Goal: Task Accomplishment & Management: Complete application form

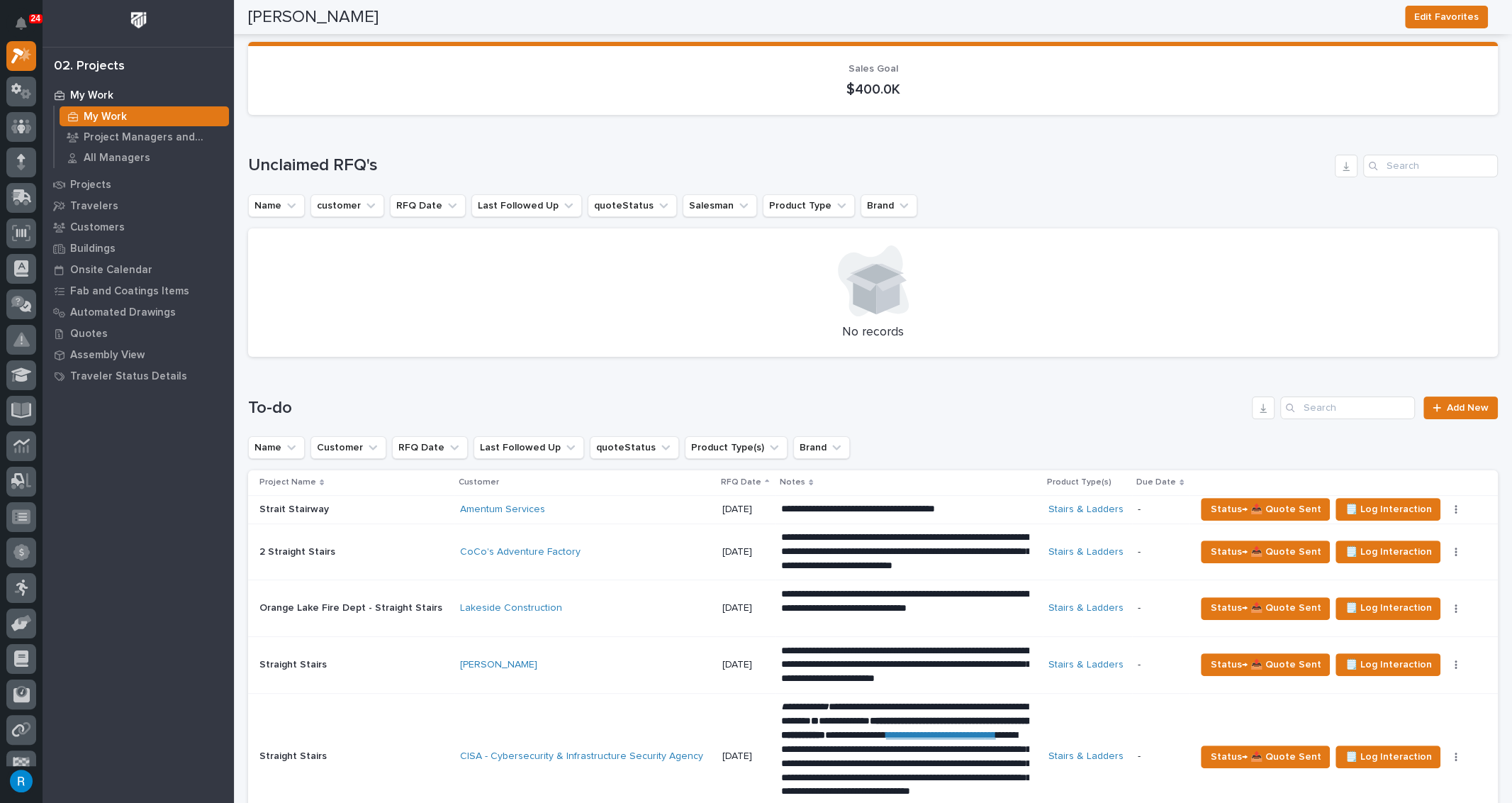
scroll to position [193, 0]
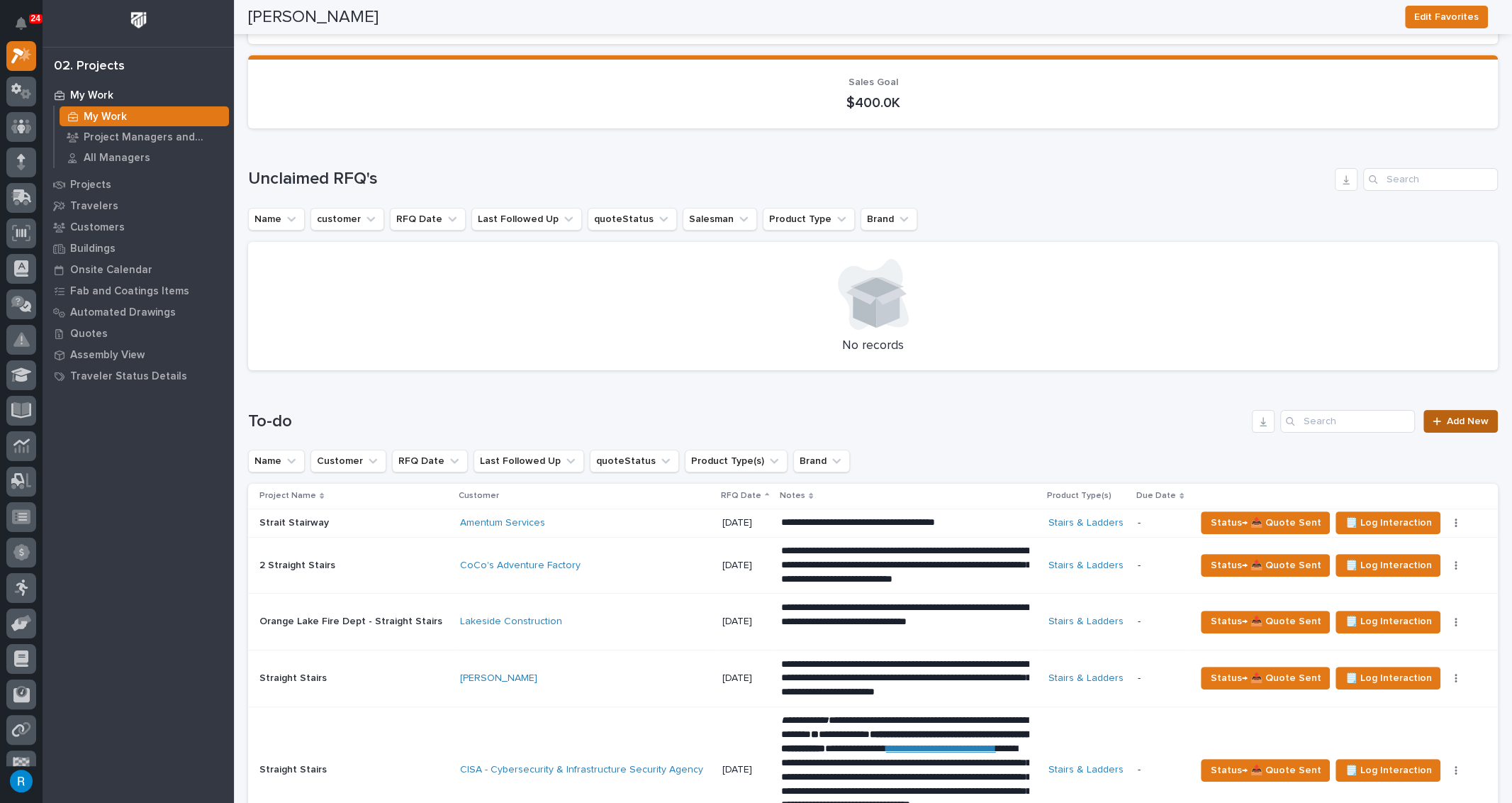
click at [1447, 419] on span "Add New" at bounding box center [1468, 421] width 42 height 10
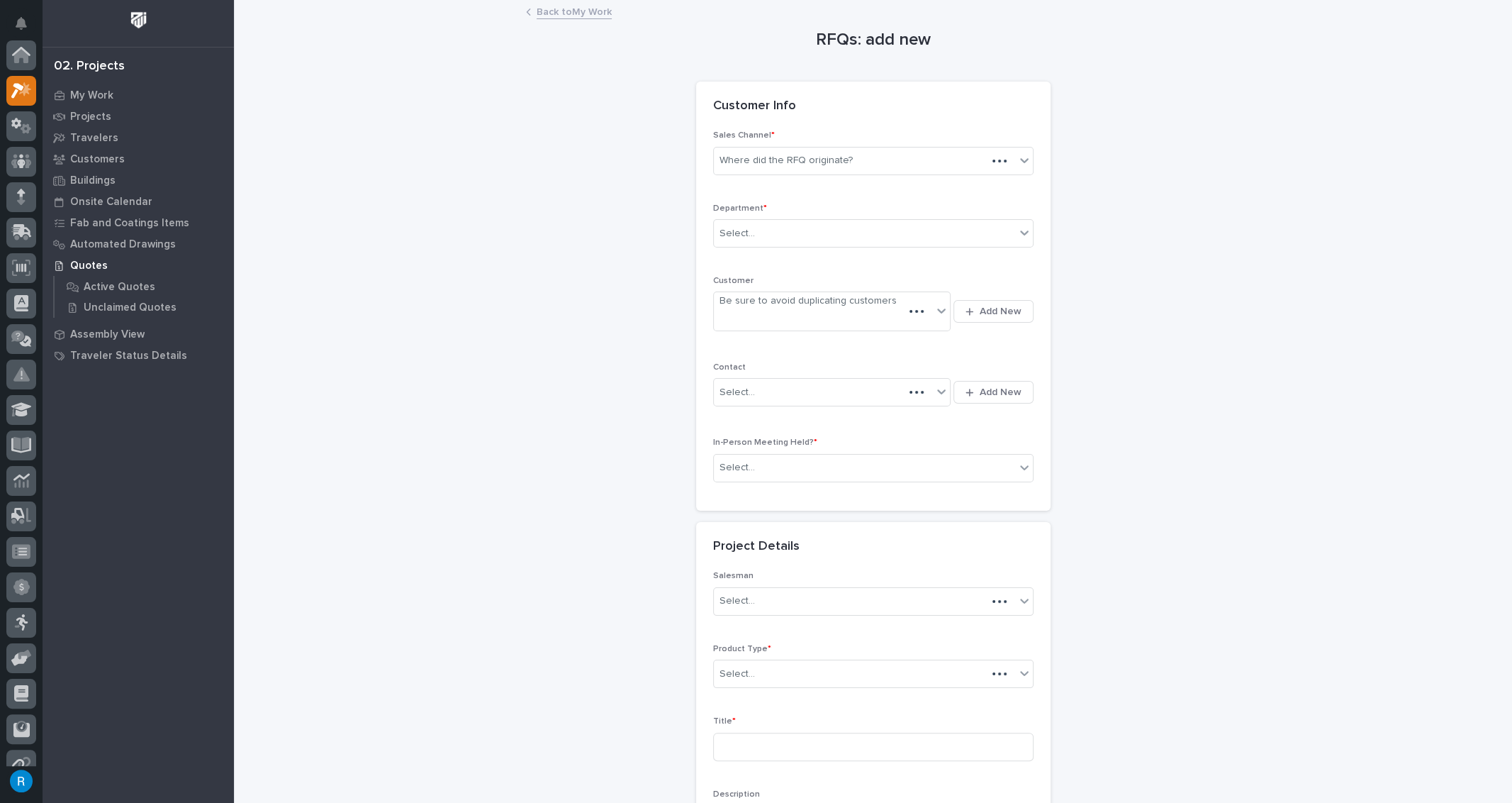
scroll to position [35, 0]
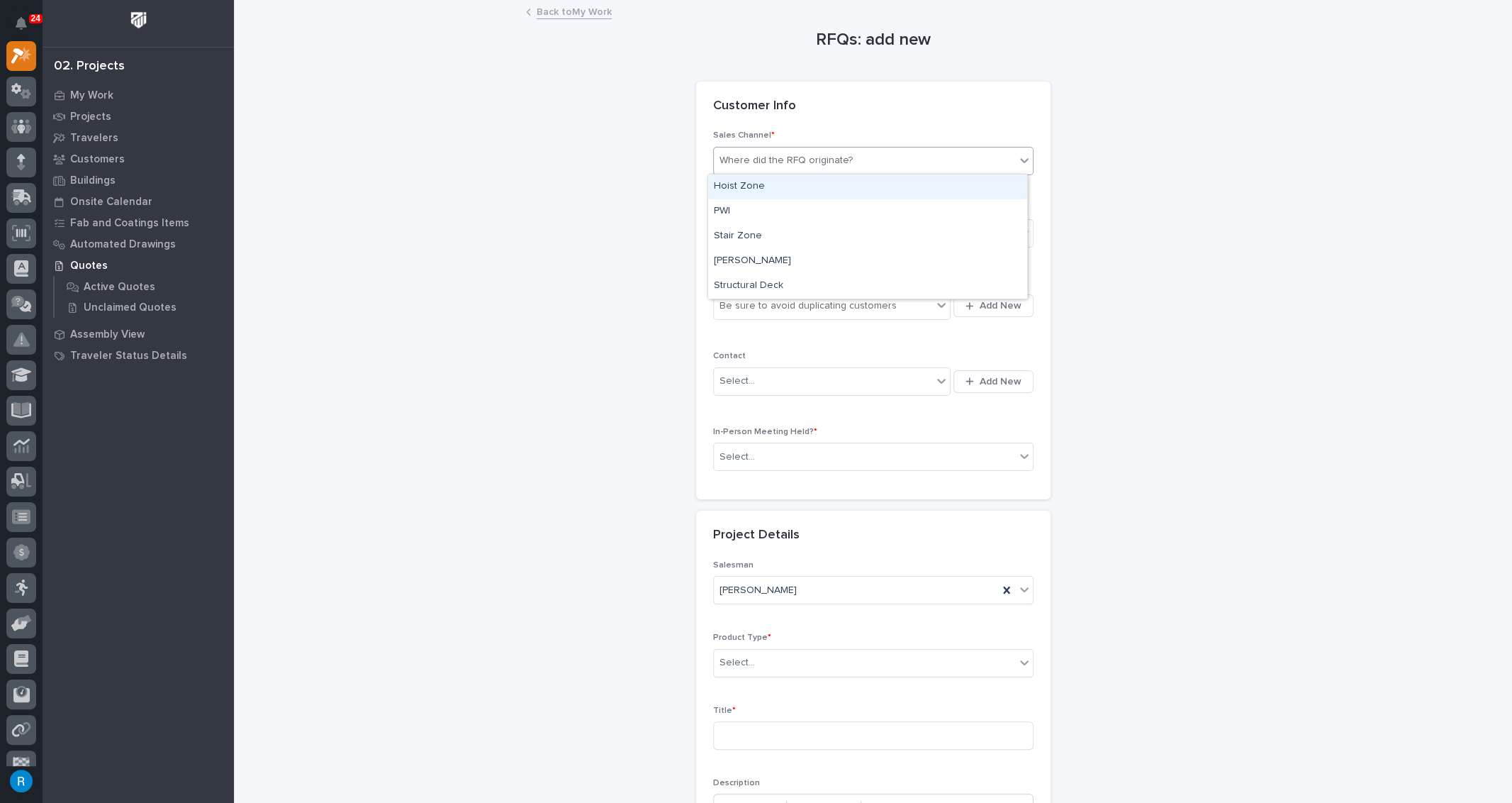
click at [793, 165] on div "Where did the RFQ originate?" at bounding box center [786, 160] width 134 height 15
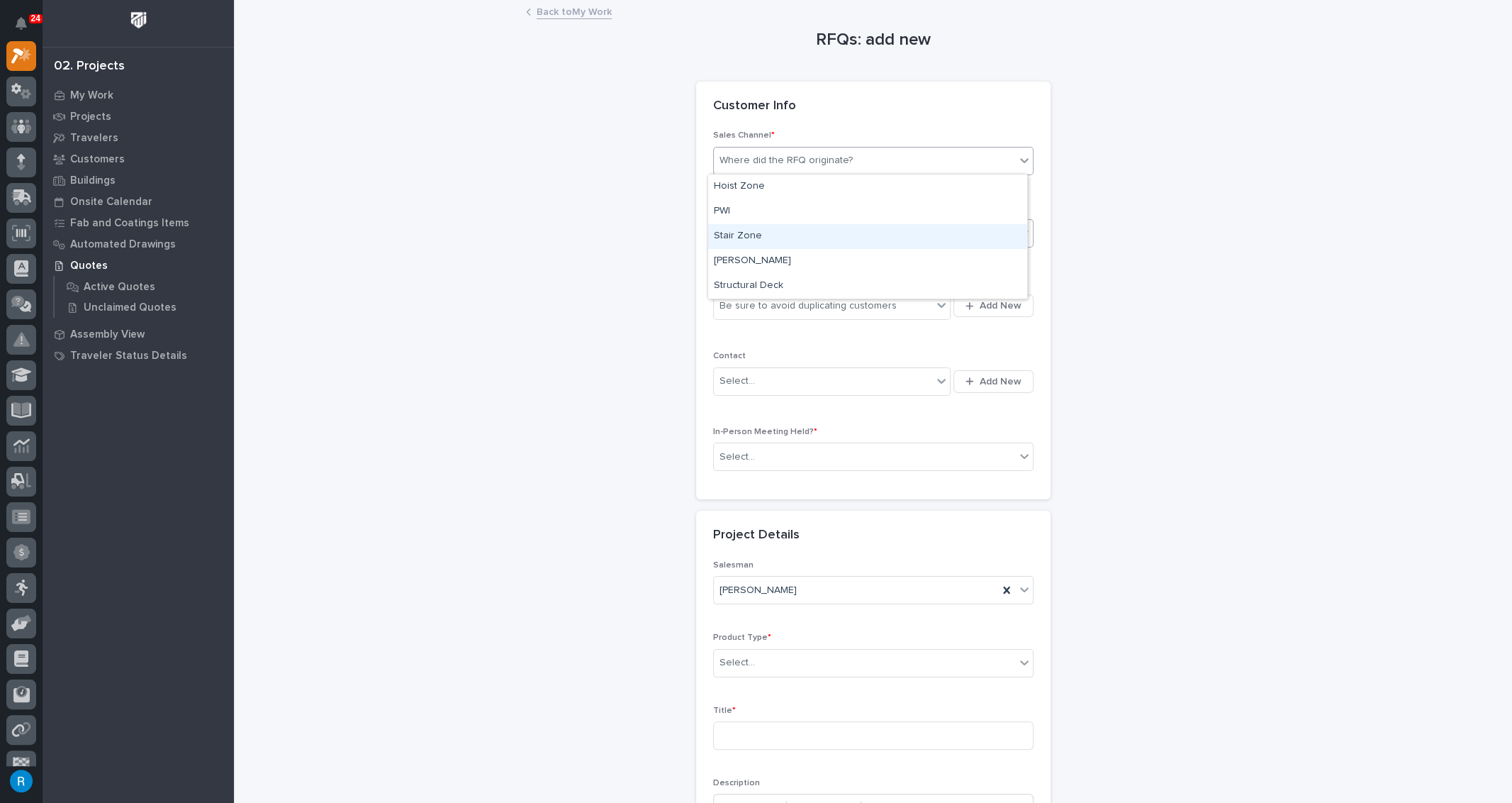
drag, startPoint x: 739, startPoint y: 272, endPoint x: 733, endPoint y: 236, distance: 36.5
click at [733, 236] on div "Stair Zone" at bounding box center [868, 236] width 319 height 25
click at [779, 232] on div "Select..." at bounding box center [865, 234] width 302 height 23
click at [752, 256] on span "National Sales" at bounding box center [750, 258] width 72 height 16
click at [905, 306] on div "Be sure to avoid duplicating customers" at bounding box center [824, 306] width 219 height 23
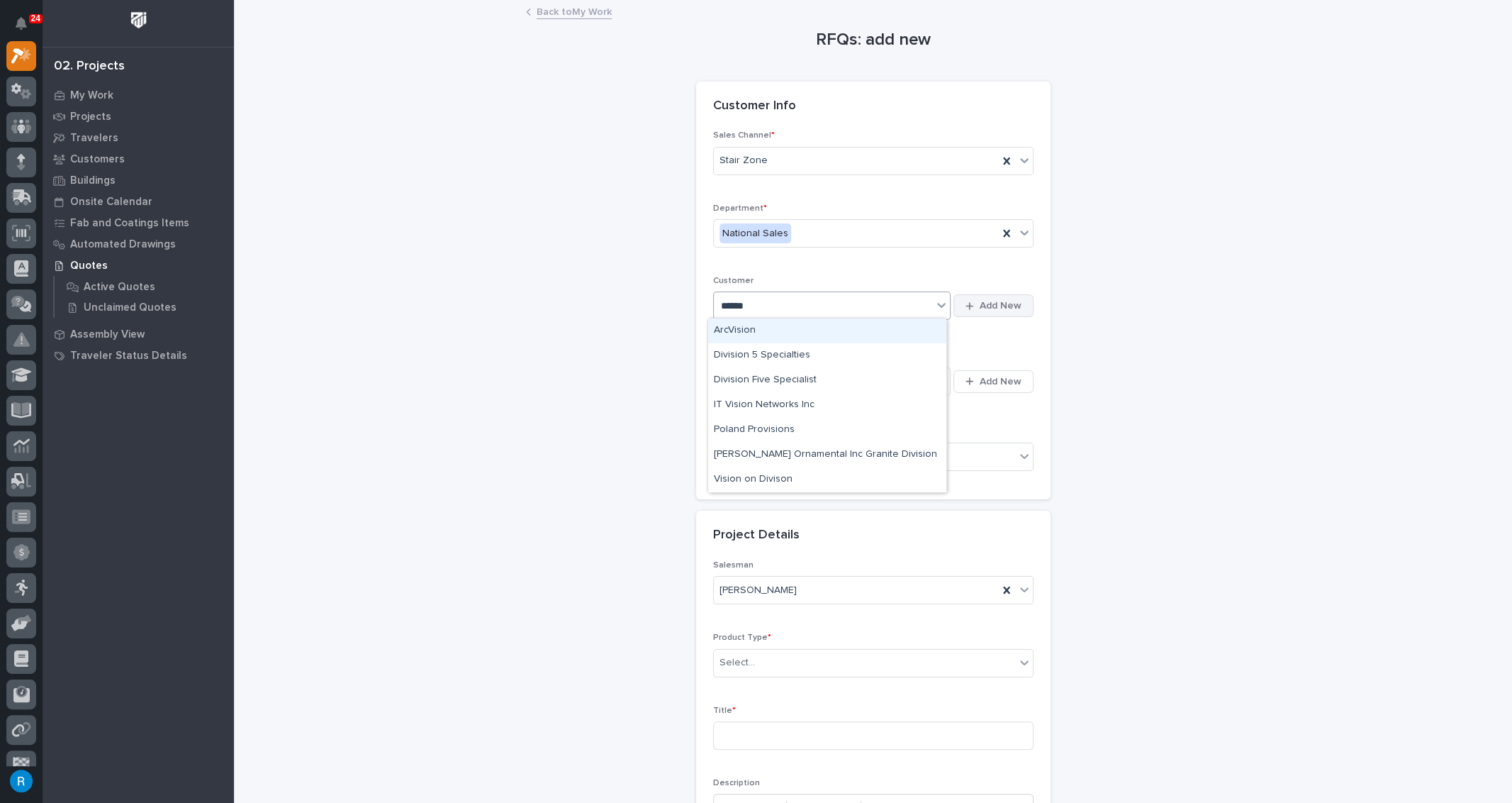
type input "******"
click at [1010, 307] on span "Add New" at bounding box center [1001, 305] width 42 height 13
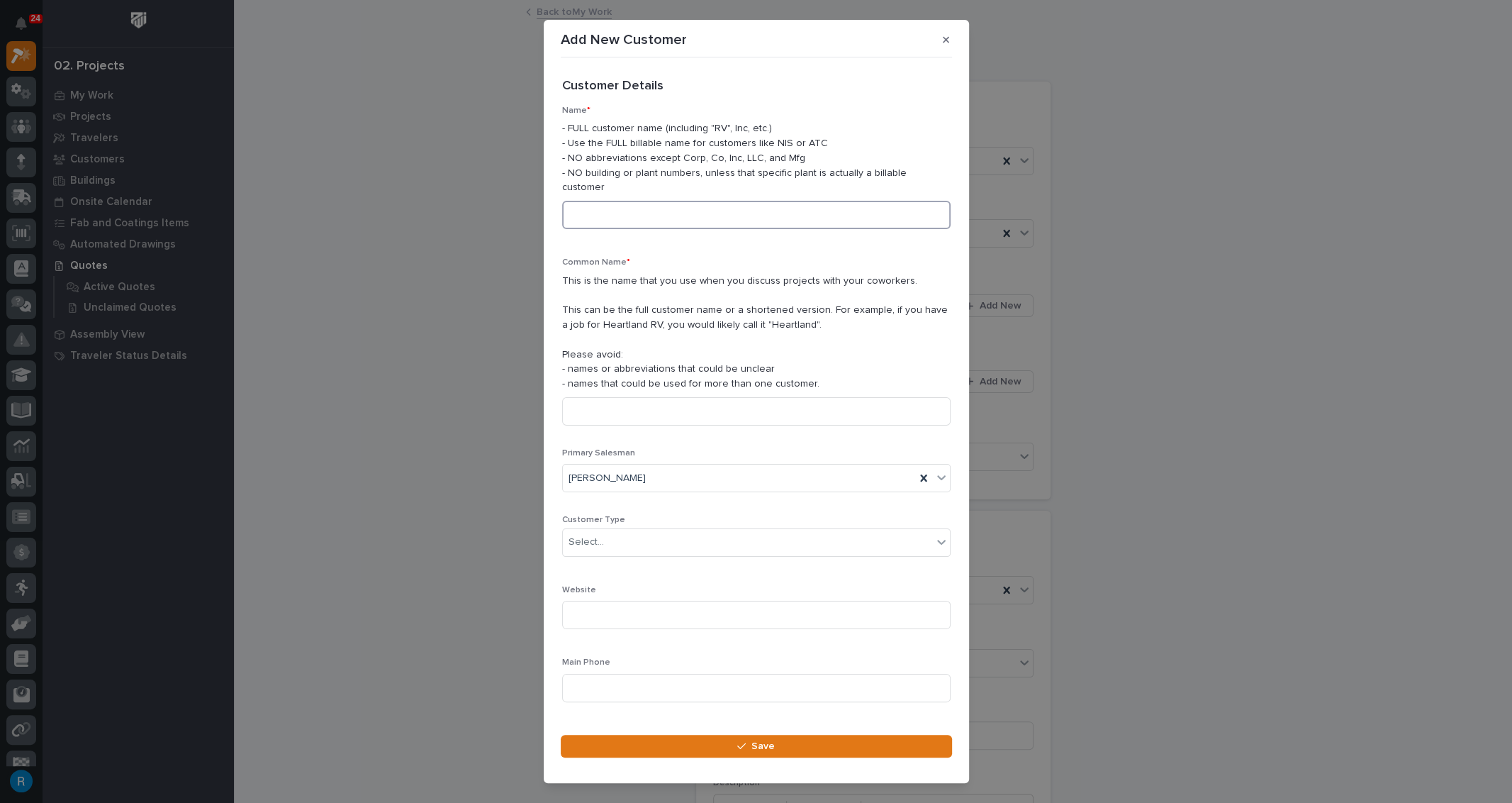
click at [593, 201] on input at bounding box center [756, 215] width 388 height 28
type input "Vision at [GEOGRAPHIC_DATA]"
click at [653, 531] on div "Select..." at bounding box center [748, 542] width 369 height 23
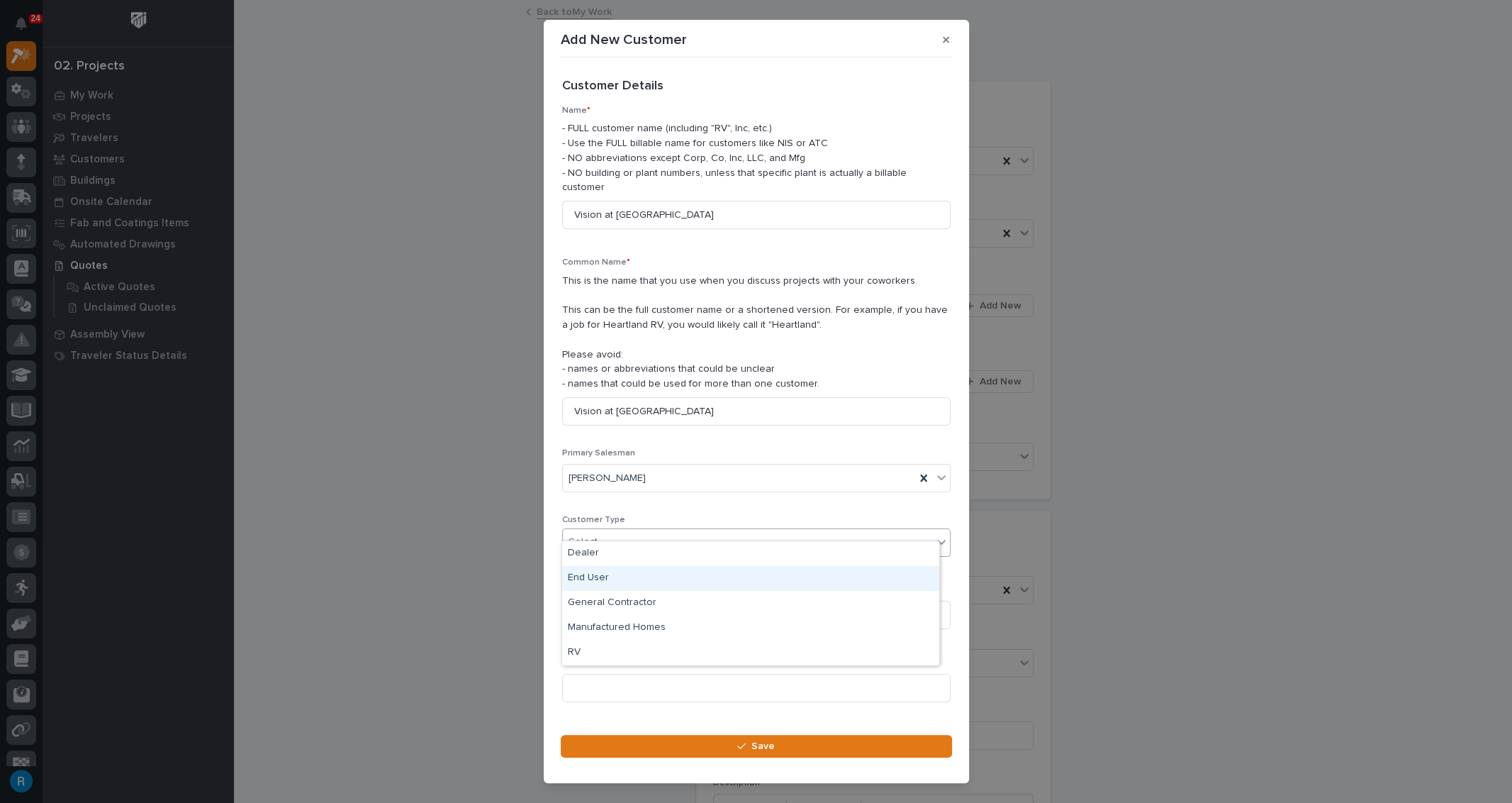
click at [594, 577] on div "End User" at bounding box center [751, 578] width 378 height 25
click at [601, 673] on input at bounding box center [756, 688] width 388 height 28
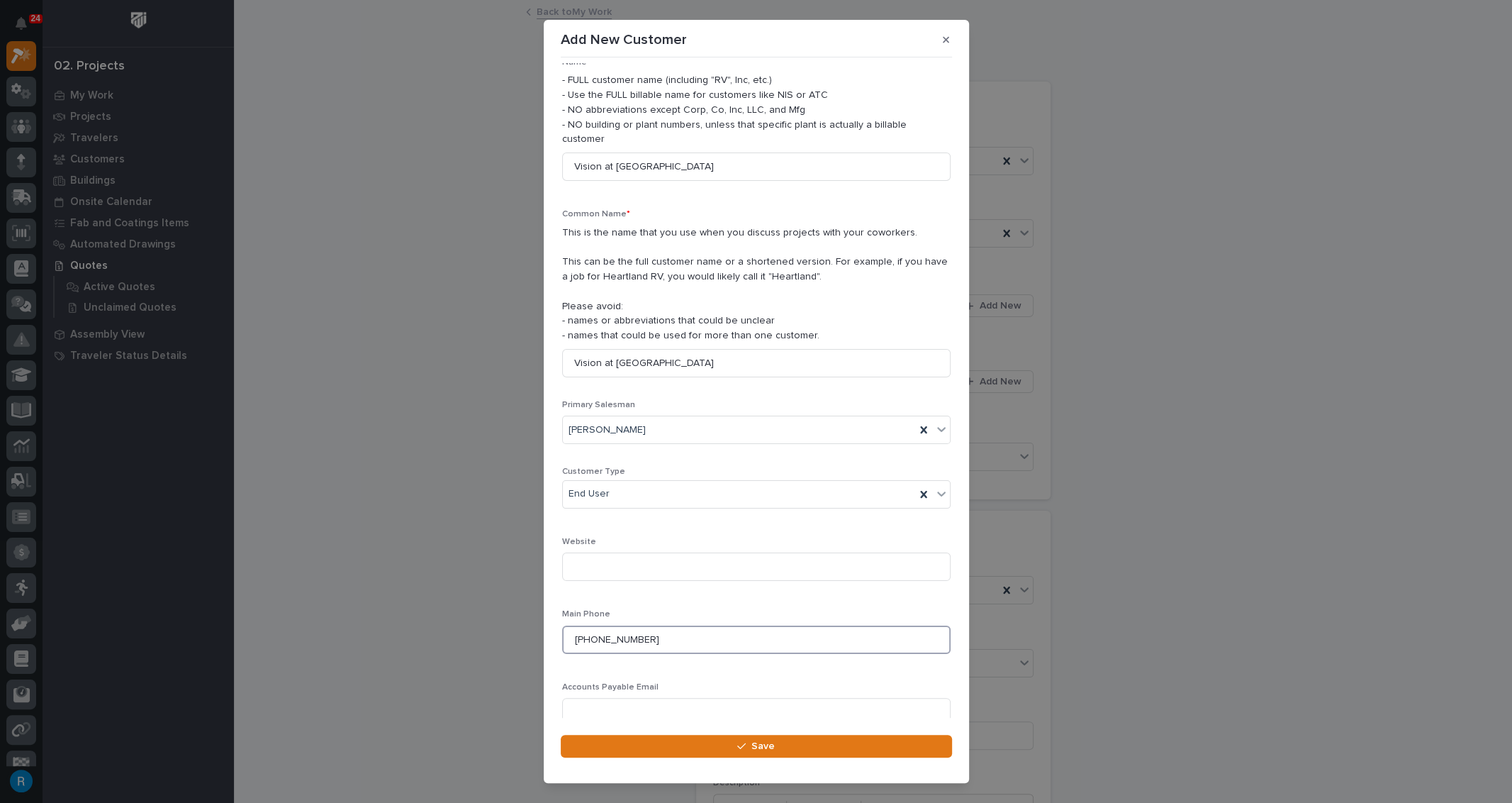
scroll to position [84, 0]
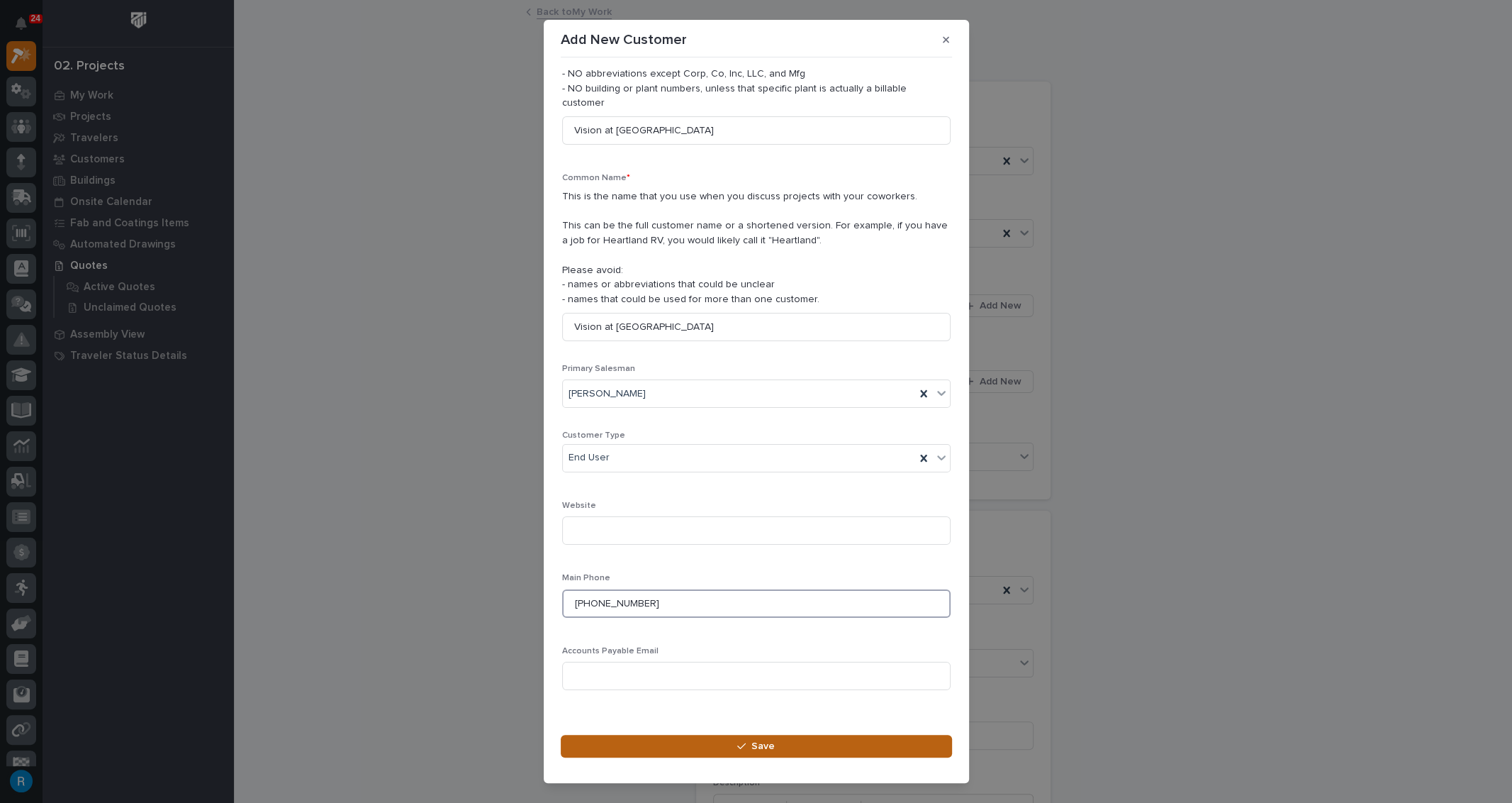
type input "[PHONE_NUMBER]"
click at [759, 739] on span "Save" at bounding box center [764, 745] width 23 height 13
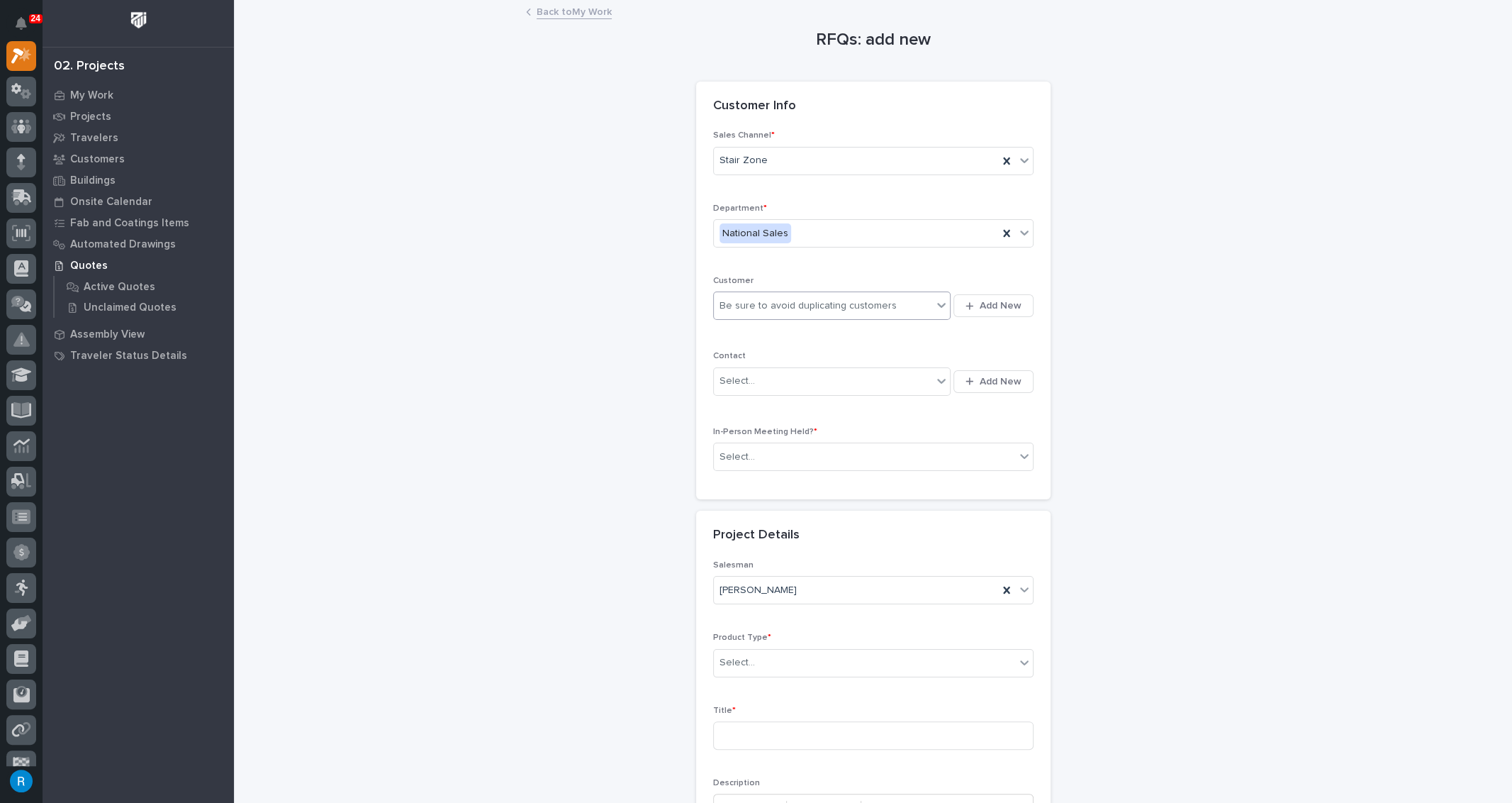
click at [911, 309] on div "Be sure to avoid duplicating customers" at bounding box center [824, 306] width 219 height 23
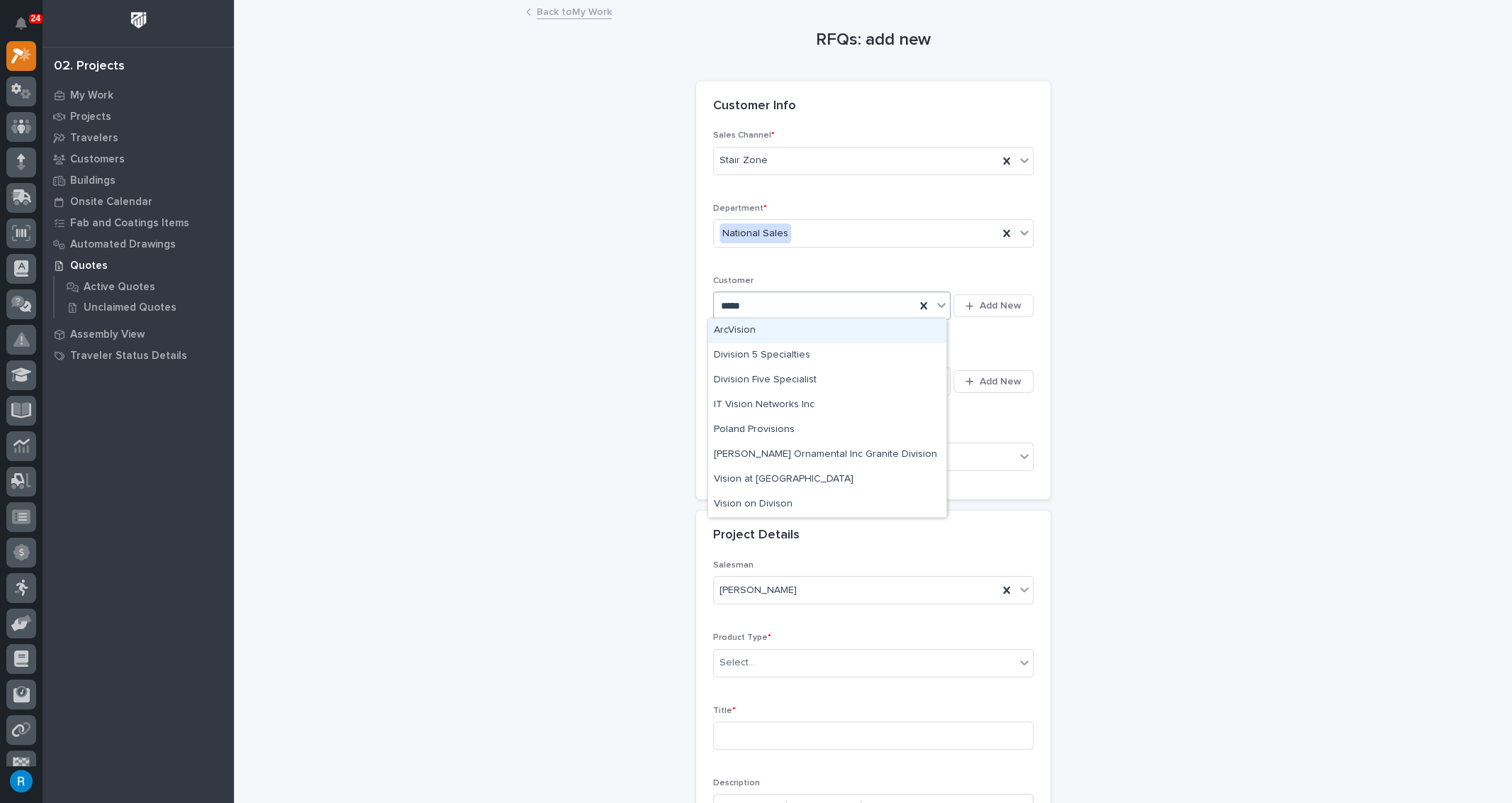
type input "******"
click at [748, 480] on div "Vision at [GEOGRAPHIC_DATA]" at bounding box center [827, 480] width 238 height 25
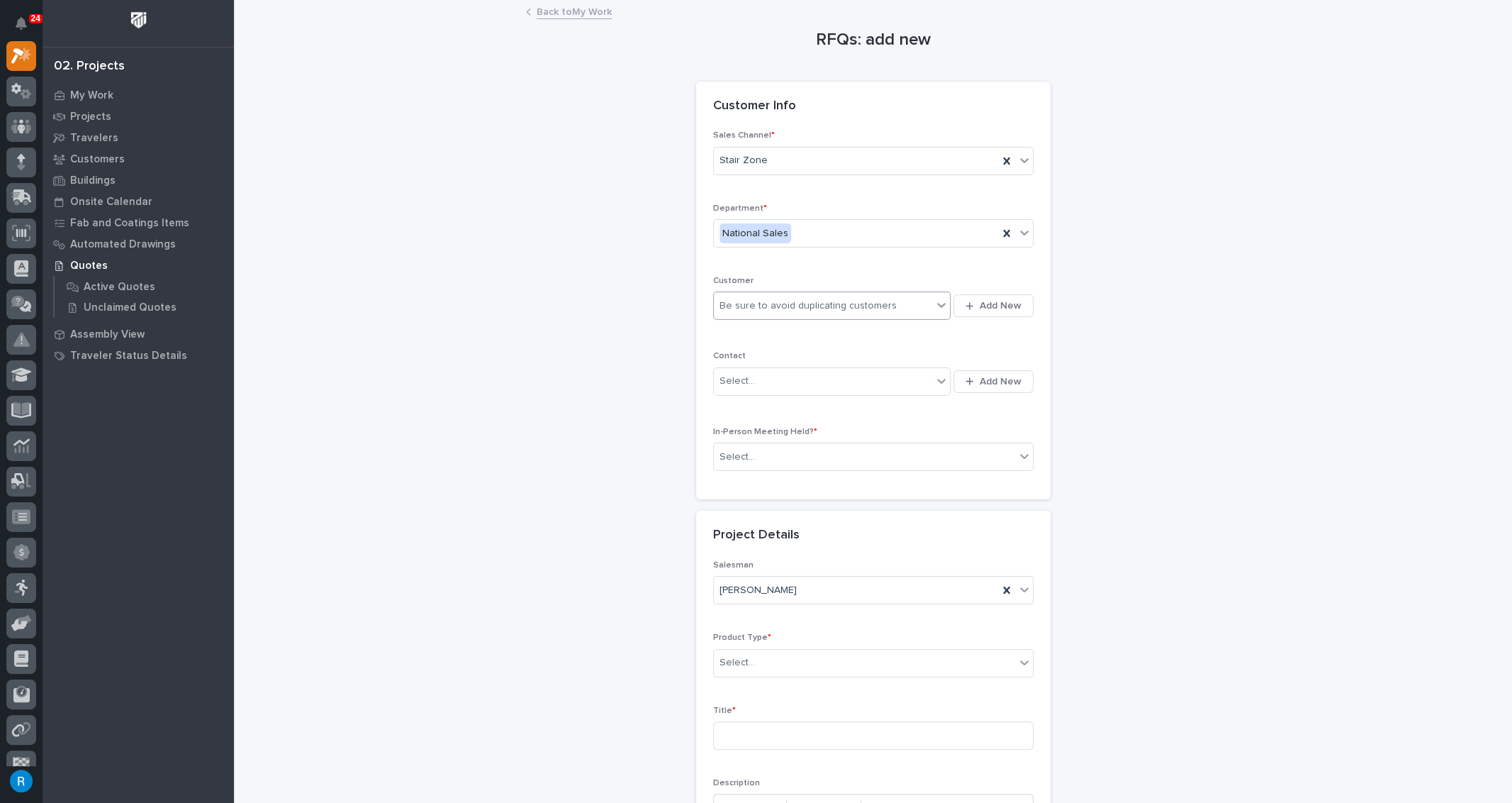
click at [911, 307] on div "Be sure to avoid duplicating customers" at bounding box center [824, 306] width 219 height 23
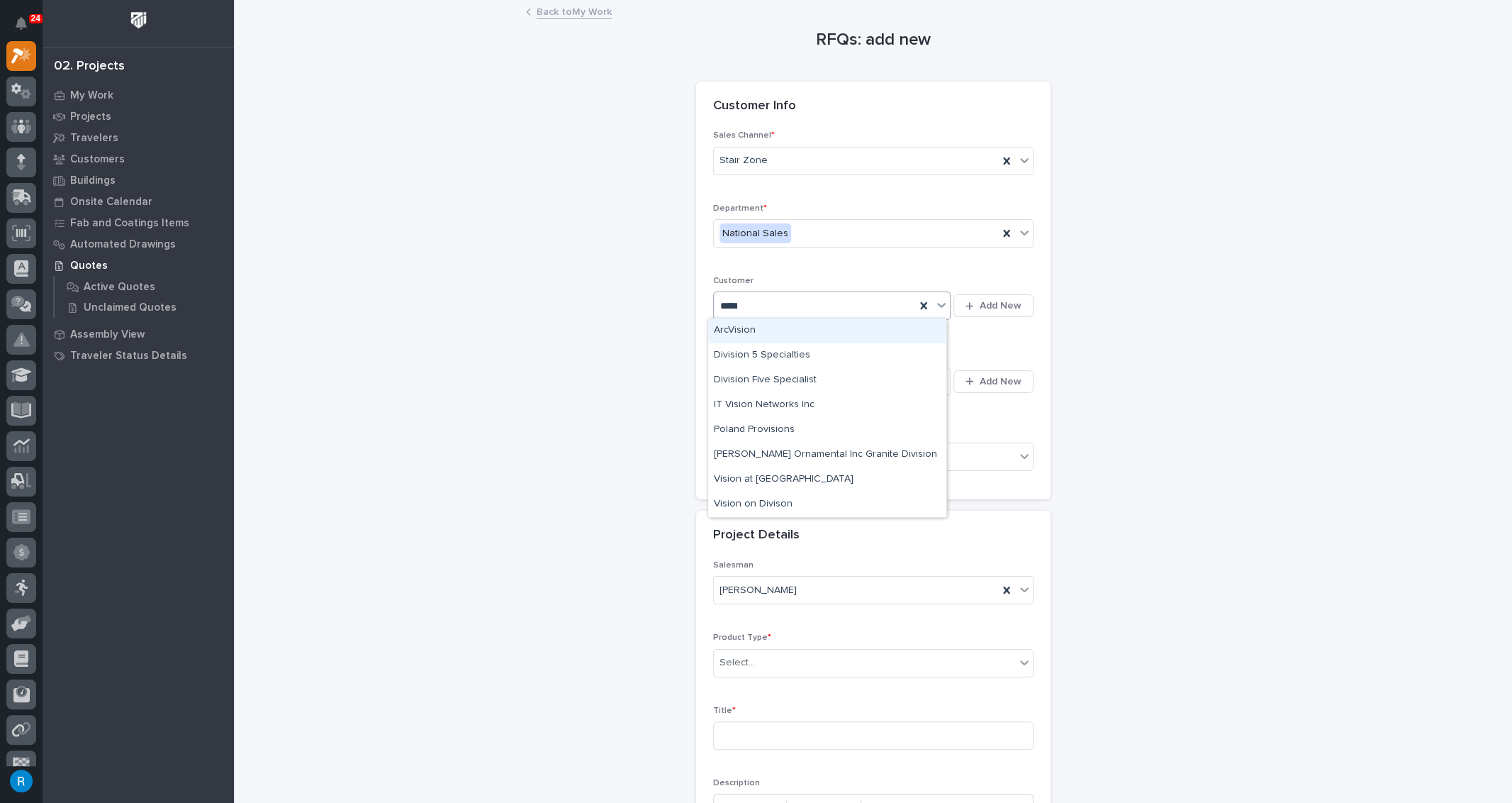
type input "******"
click at [744, 480] on div "Vision at [GEOGRAPHIC_DATA]" at bounding box center [827, 480] width 238 height 25
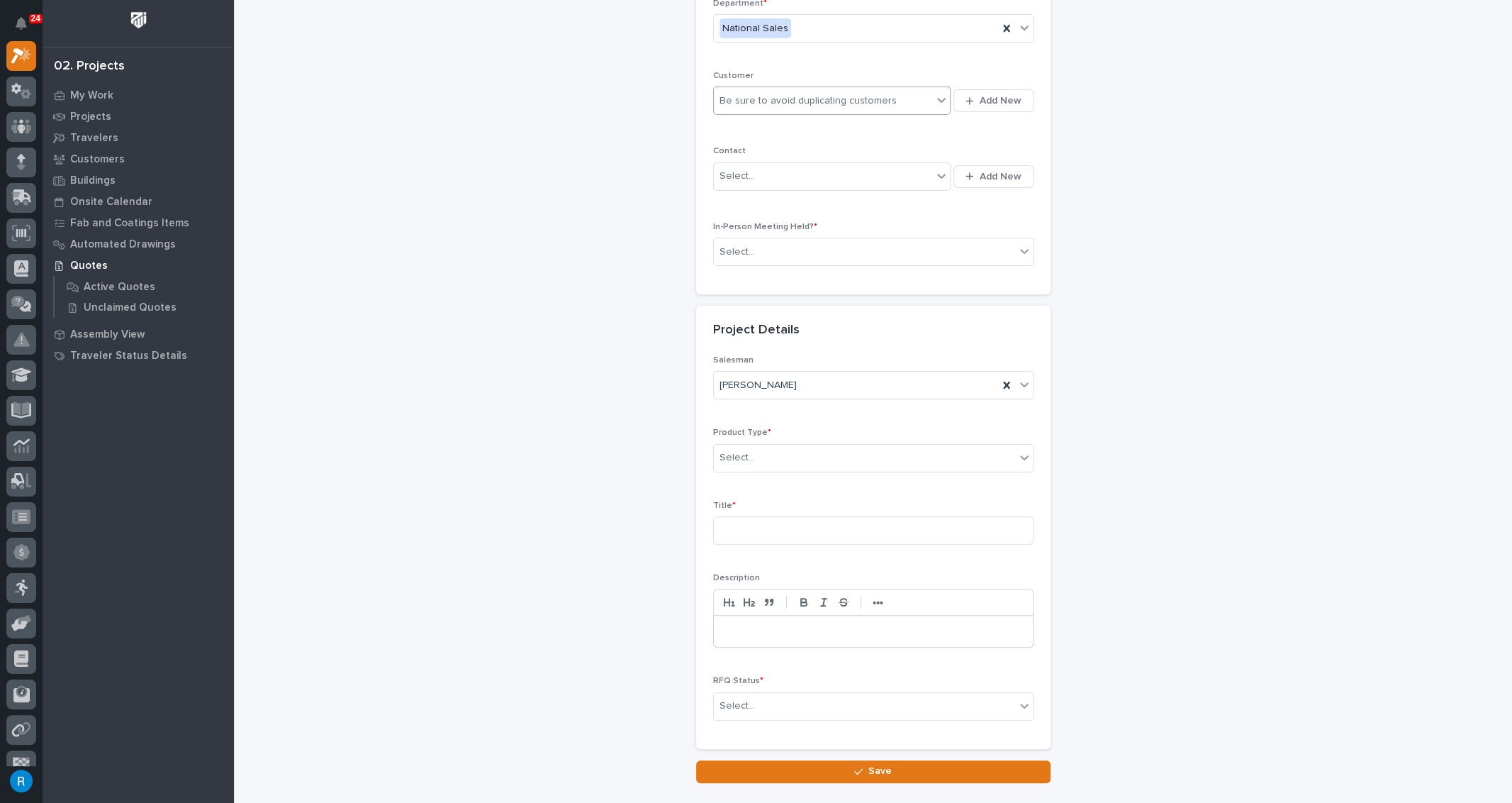
scroll to position [290, 0]
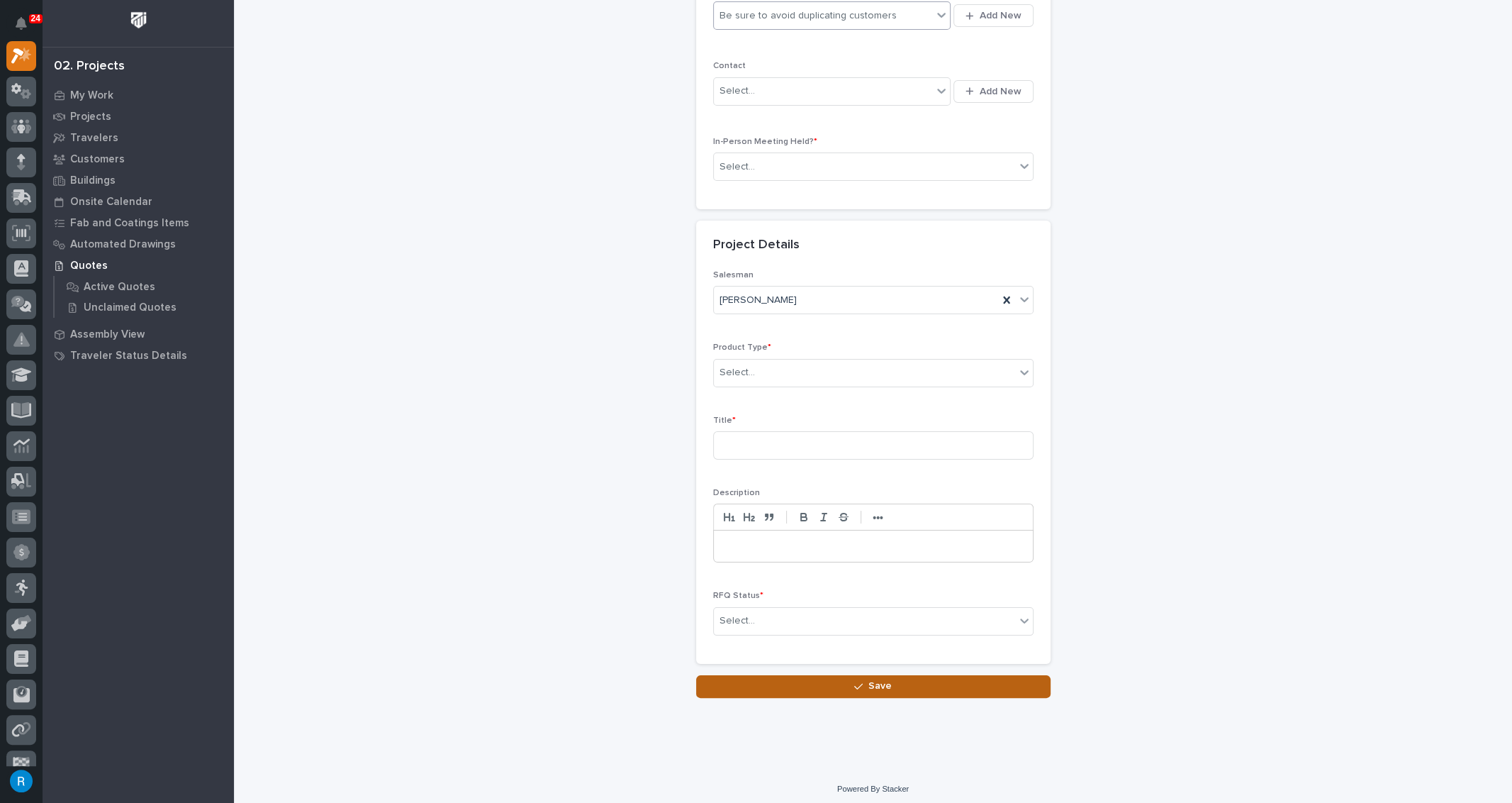
click at [873, 680] on span "Save" at bounding box center [880, 685] width 23 height 13
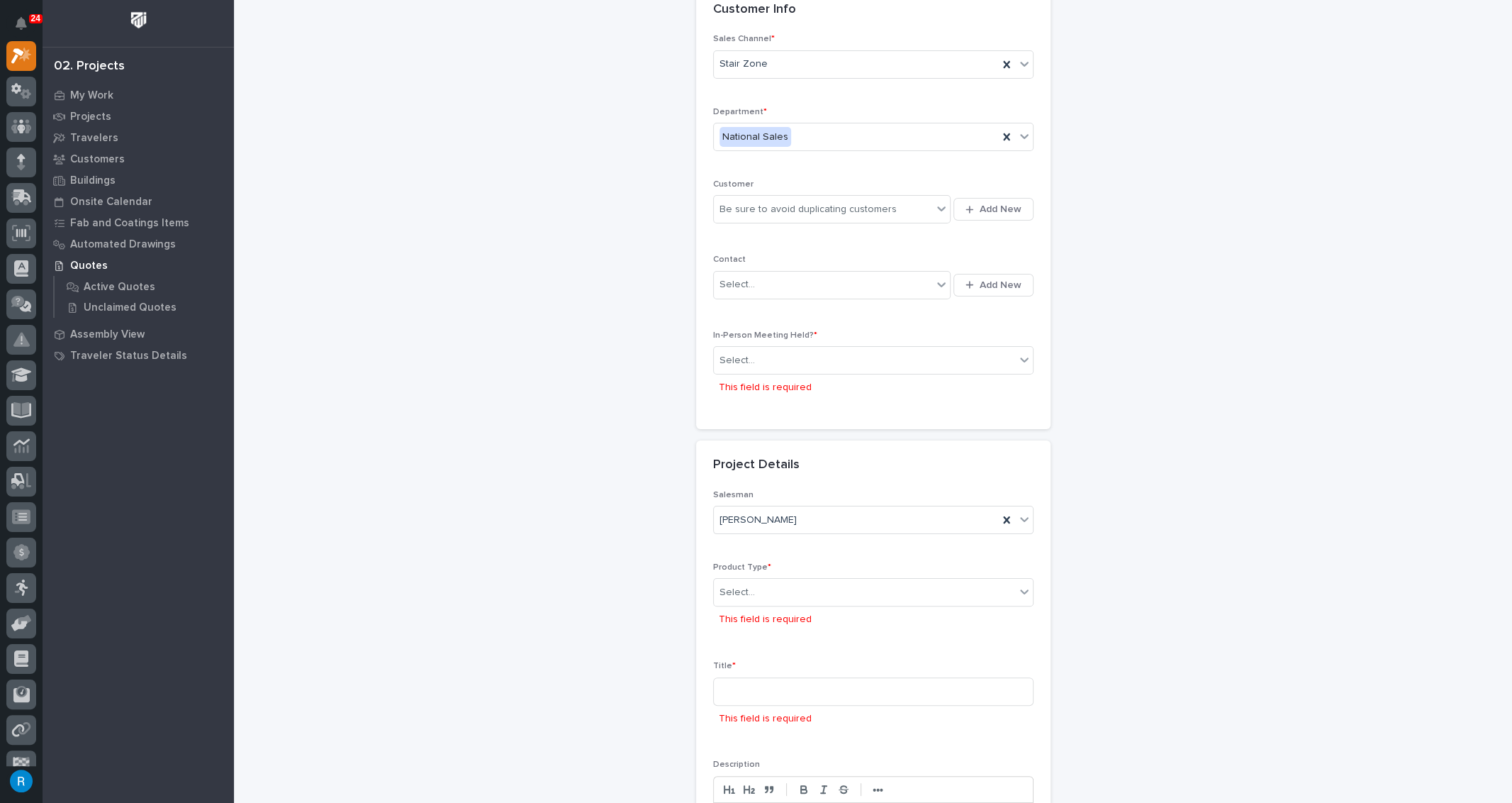
scroll to position [0, 0]
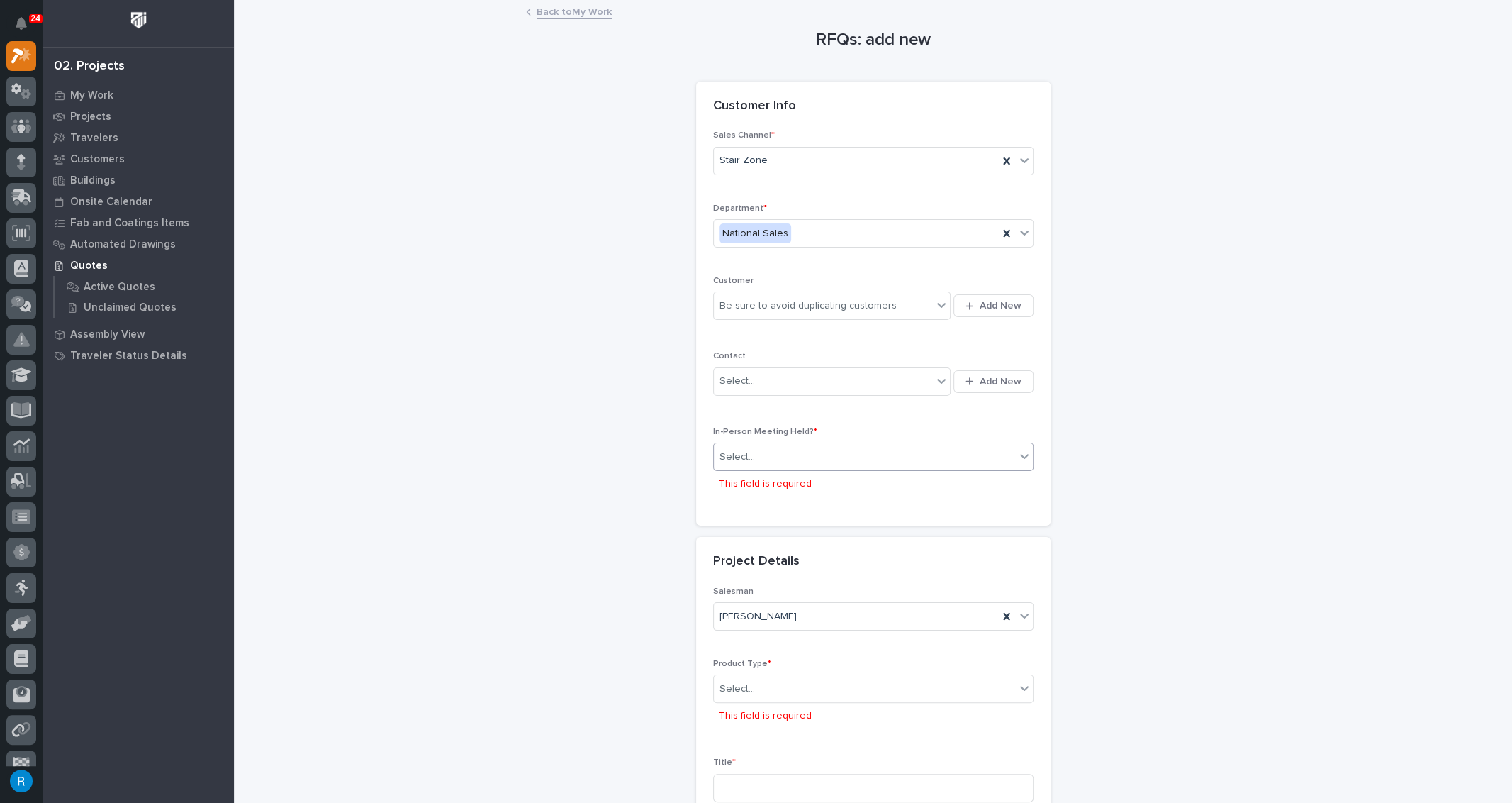
click at [800, 455] on div "Select..." at bounding box center [865, 457] width 302 height 23
click at [718, 503] on span "No" at bounding box center [723, 505] width 19 height 16
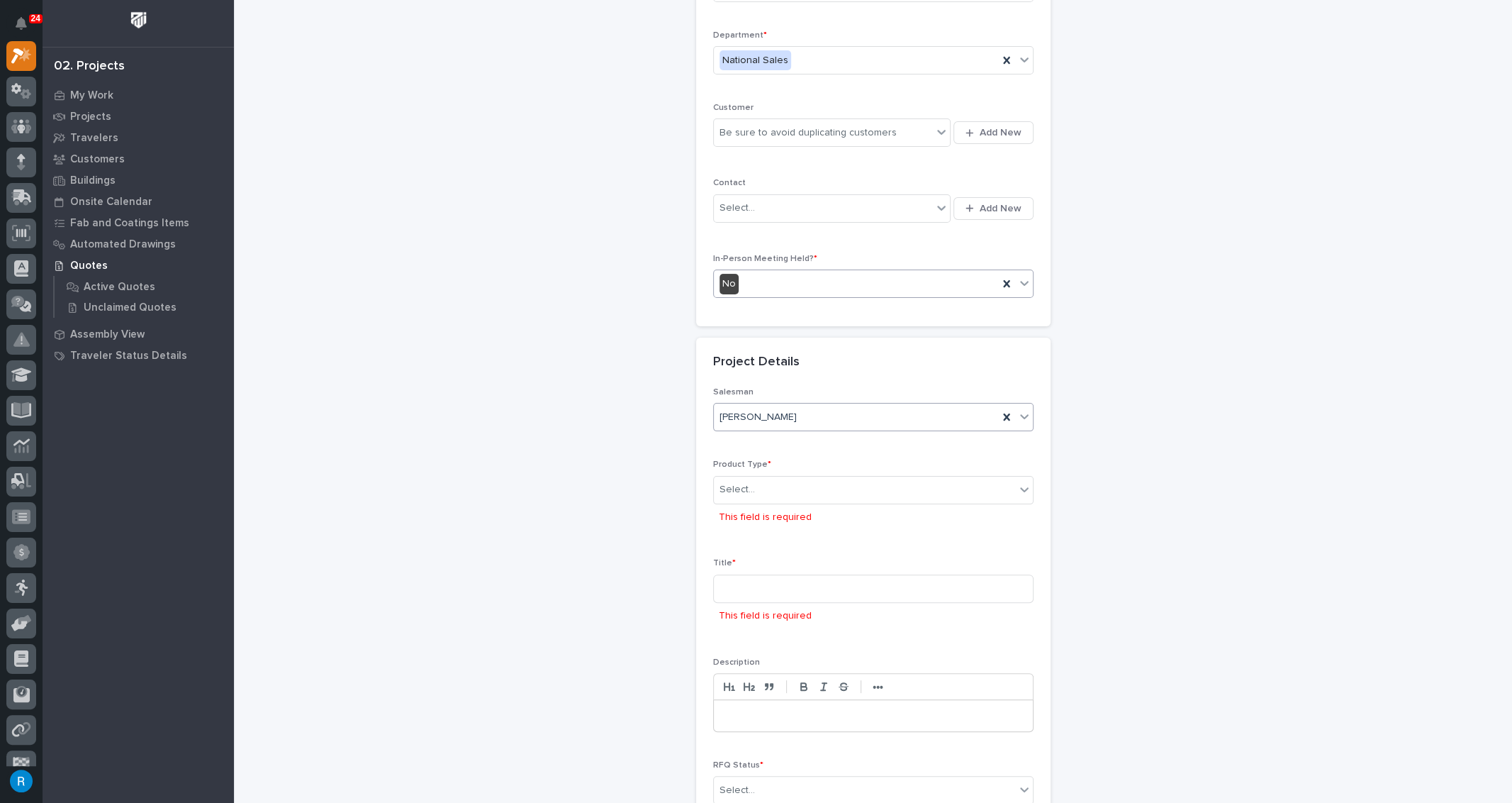
scroll to position [193, 0]
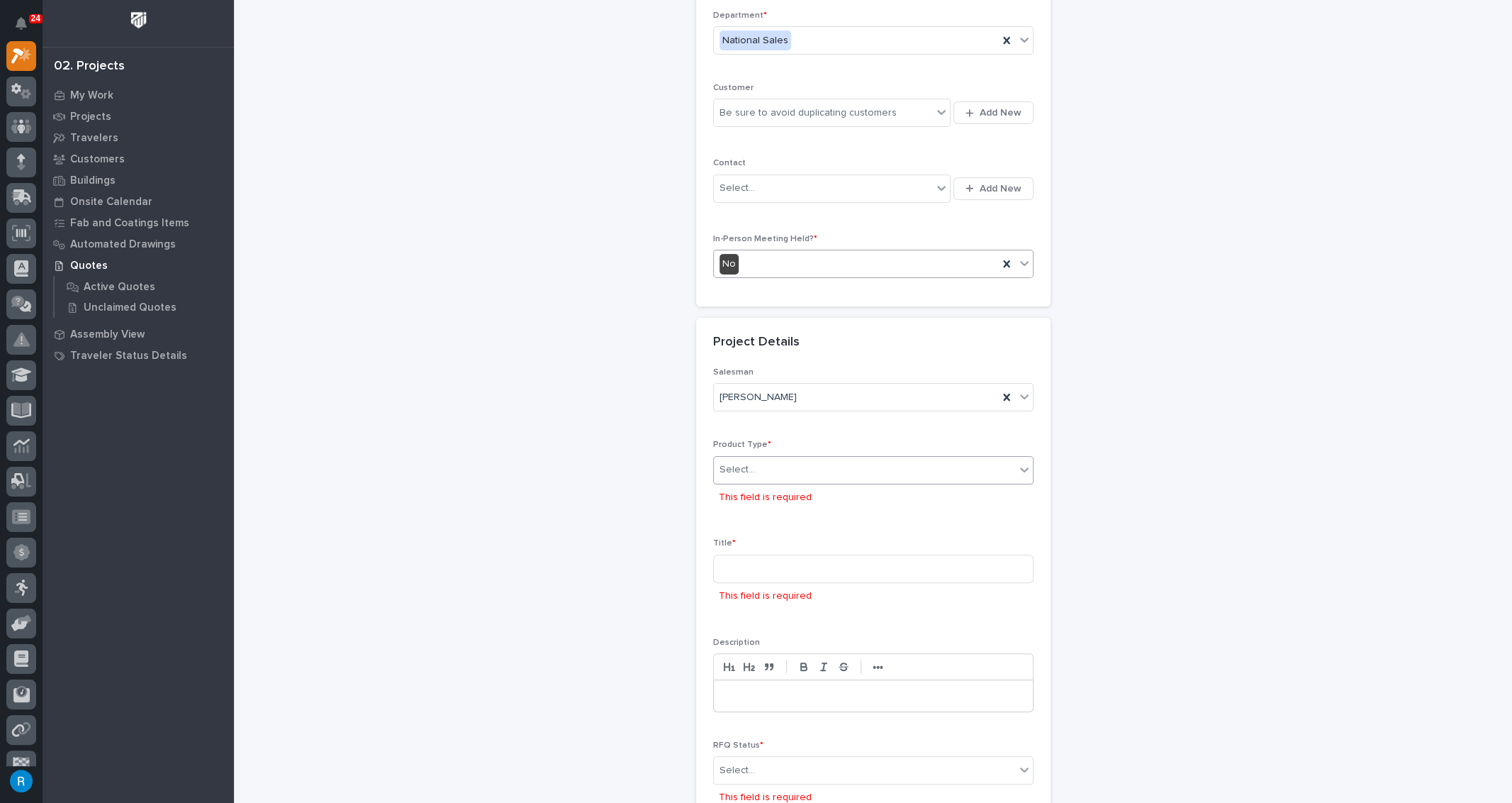
click at [786, 467] on div "Select..." at bounding box center [865, 470] width 302 height 23
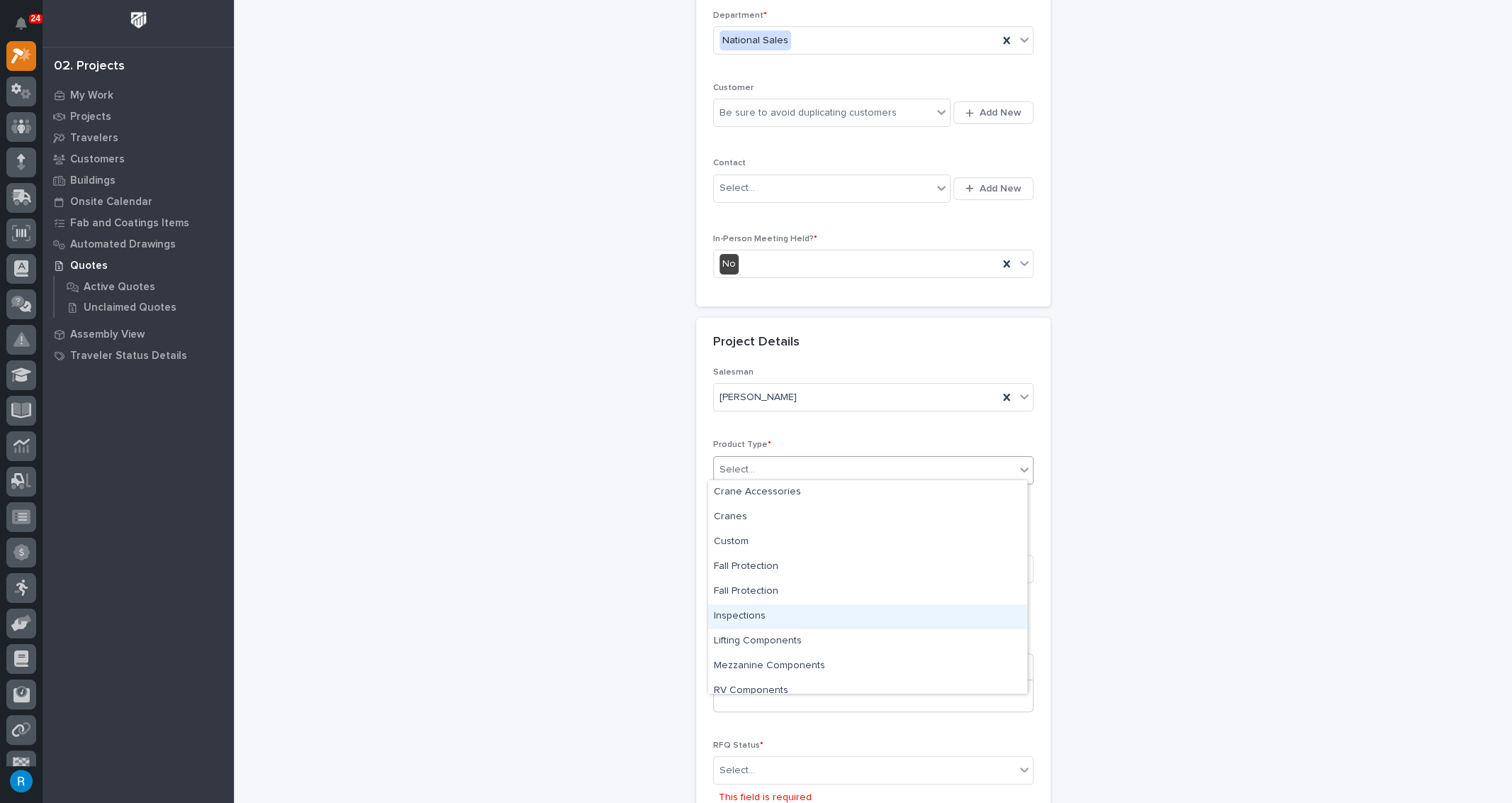
scroll to position [35, 0]
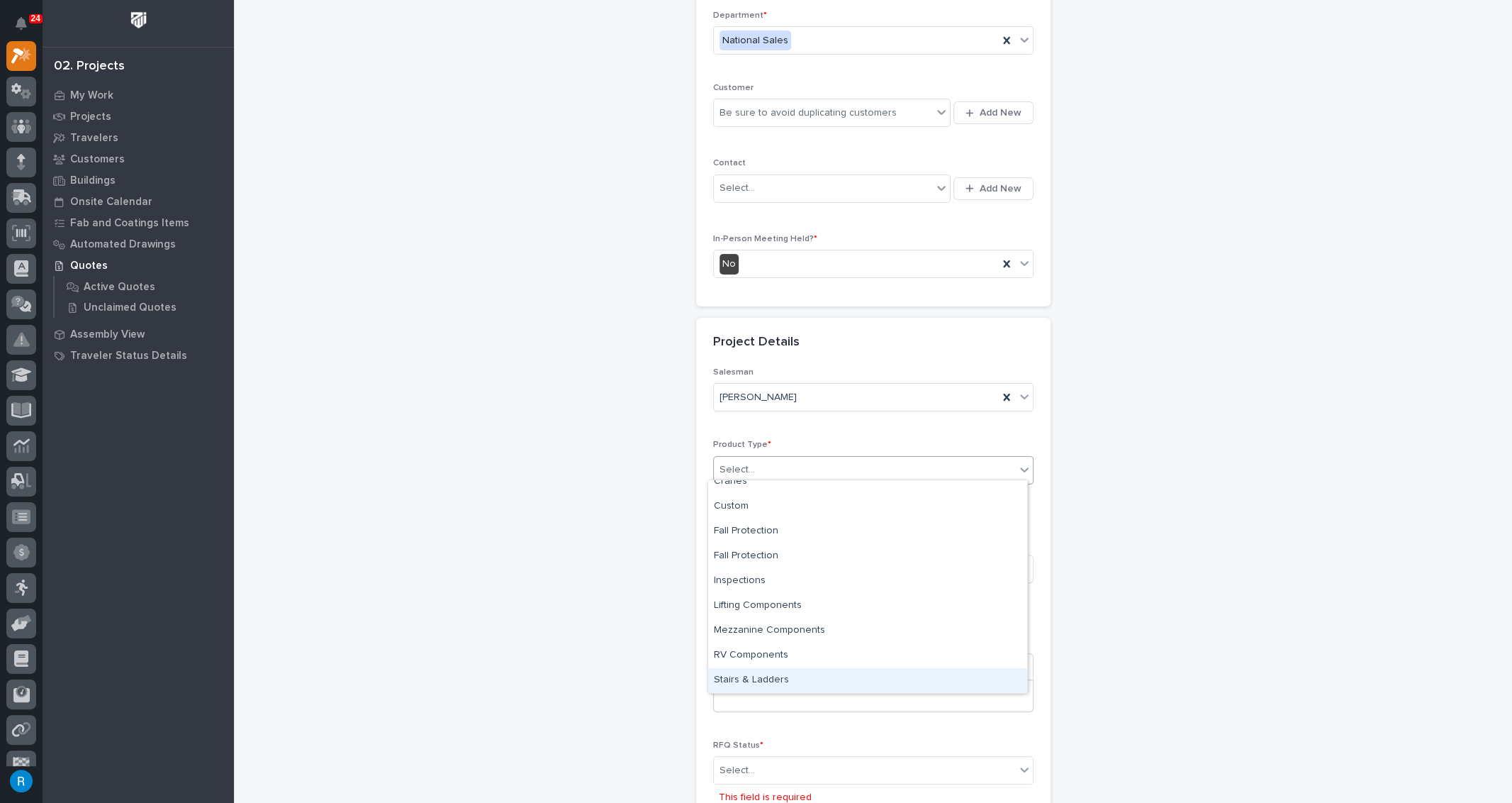
click at [756, 678] on div "Stairs & Ladders" at bounding box center [868, 680] width 319 height 25
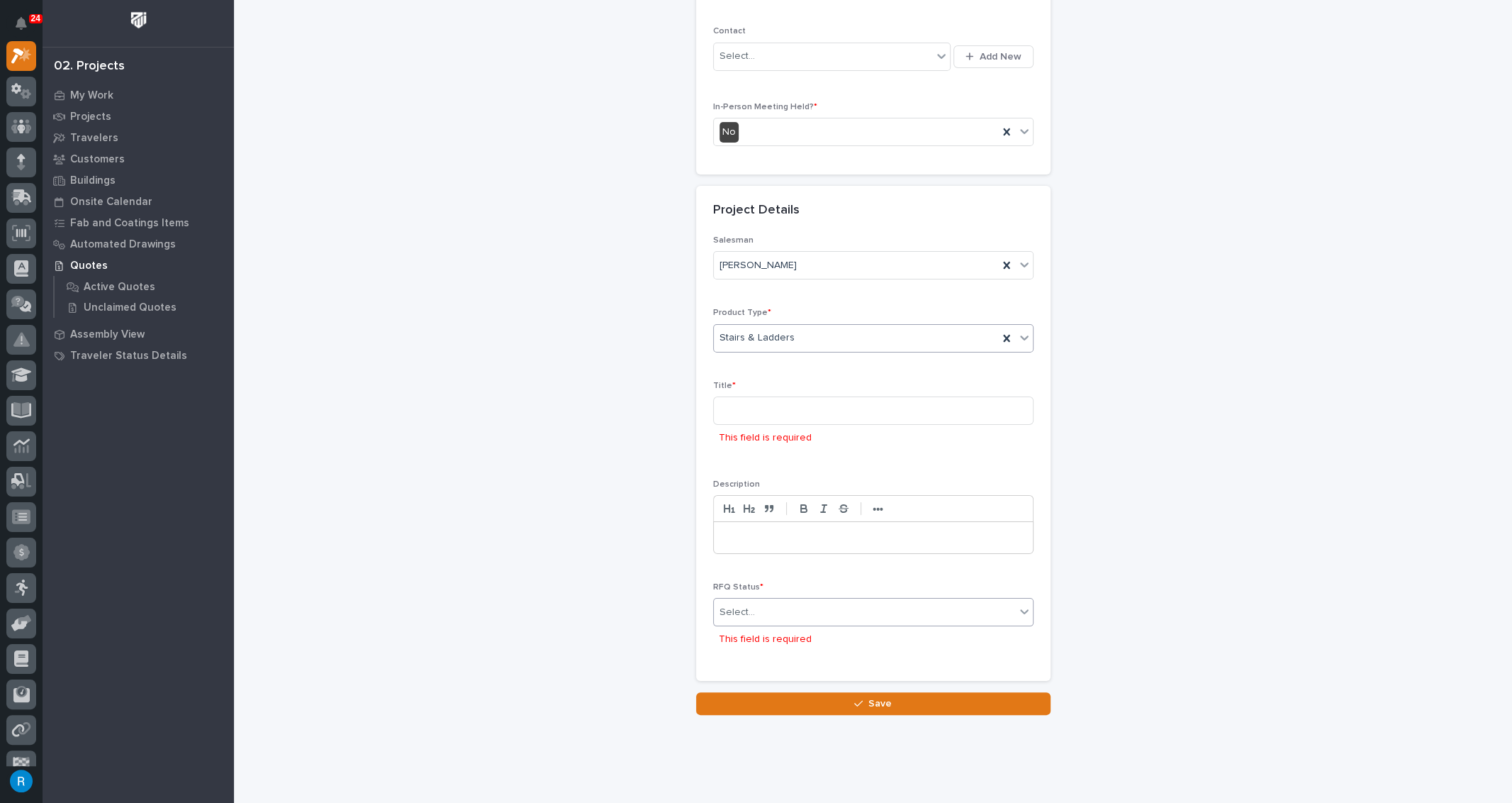
scroll to position [342, 0]
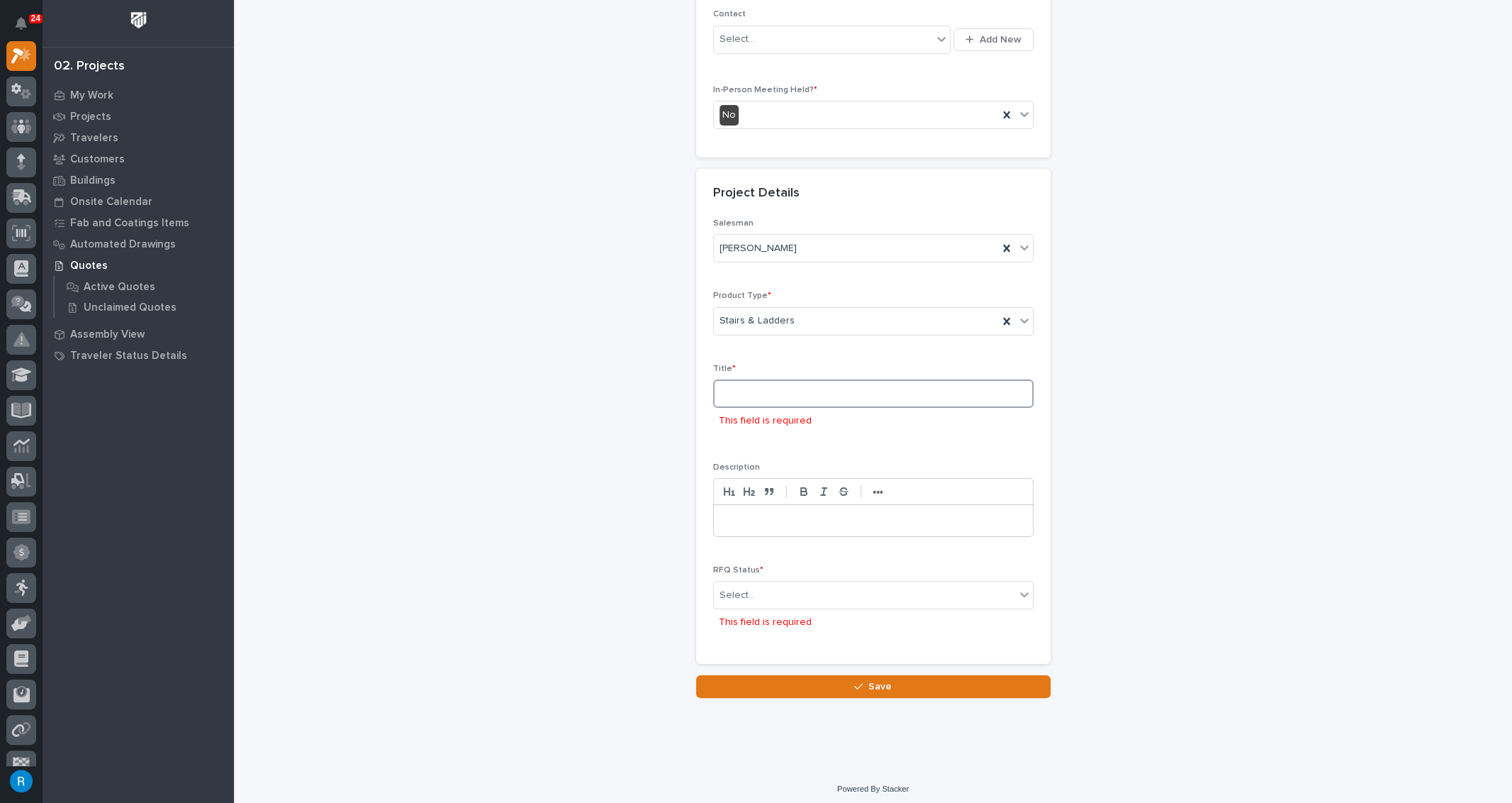
click at [748, 391] on input at bounding box center [874, 394] width 321 height 28
click at [747, 387] on input at bounding box center [874, 394] width 321 height 28
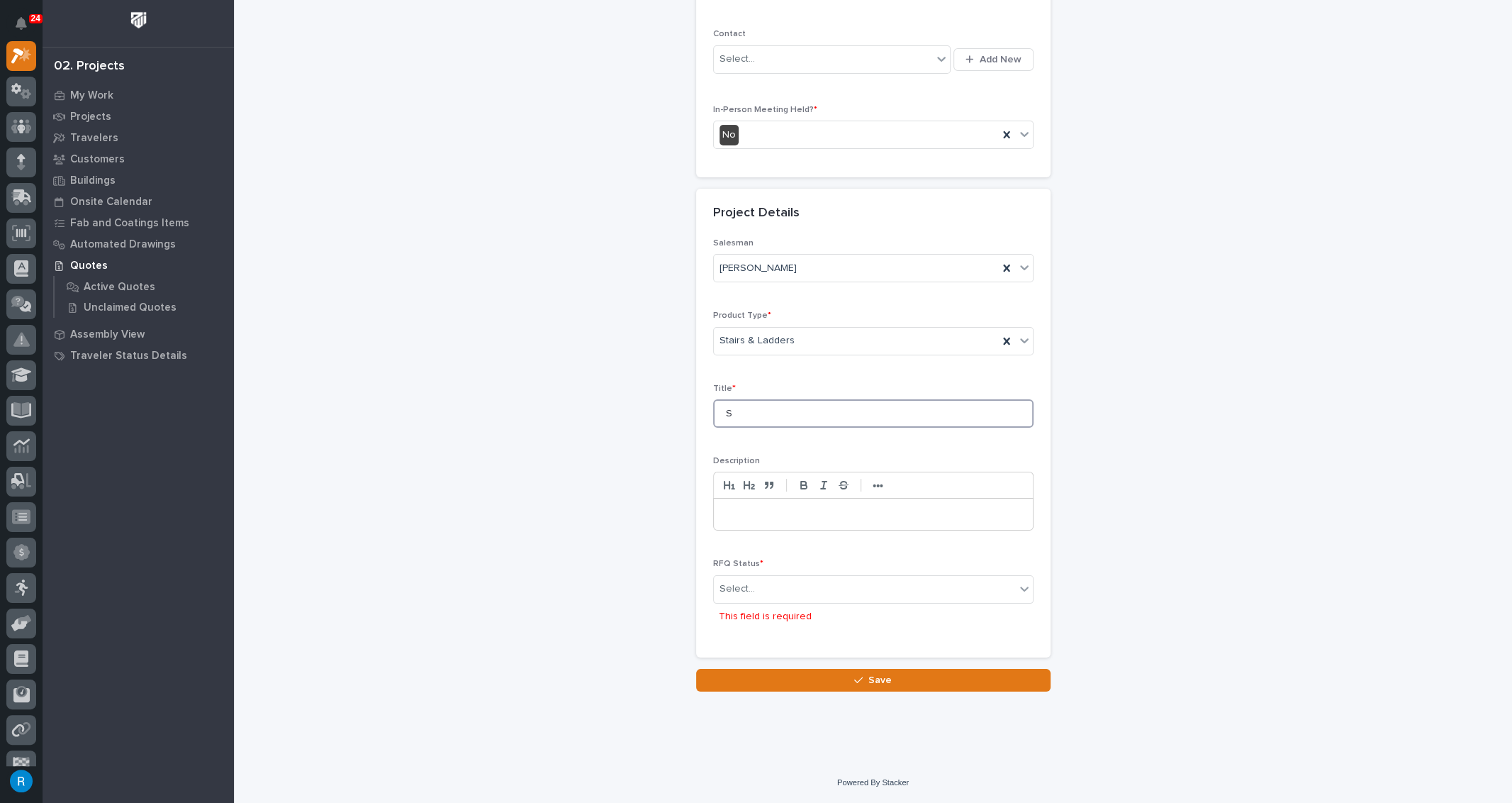
scroll to position [317, 0]
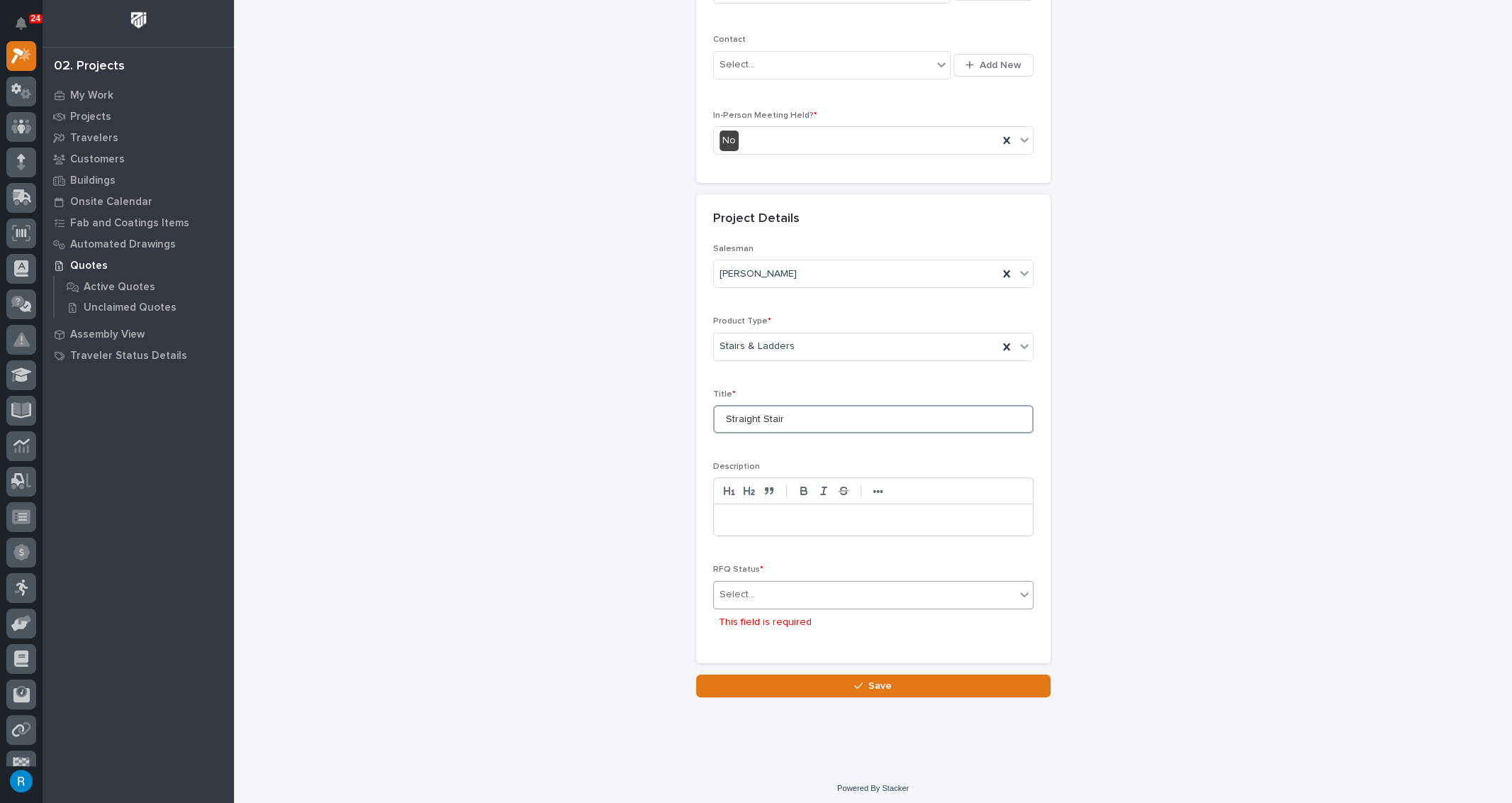
type input "Straight Stair"
click at [774, 588] on div "Select..." at bounding box center [865, 595] width 302 height 23
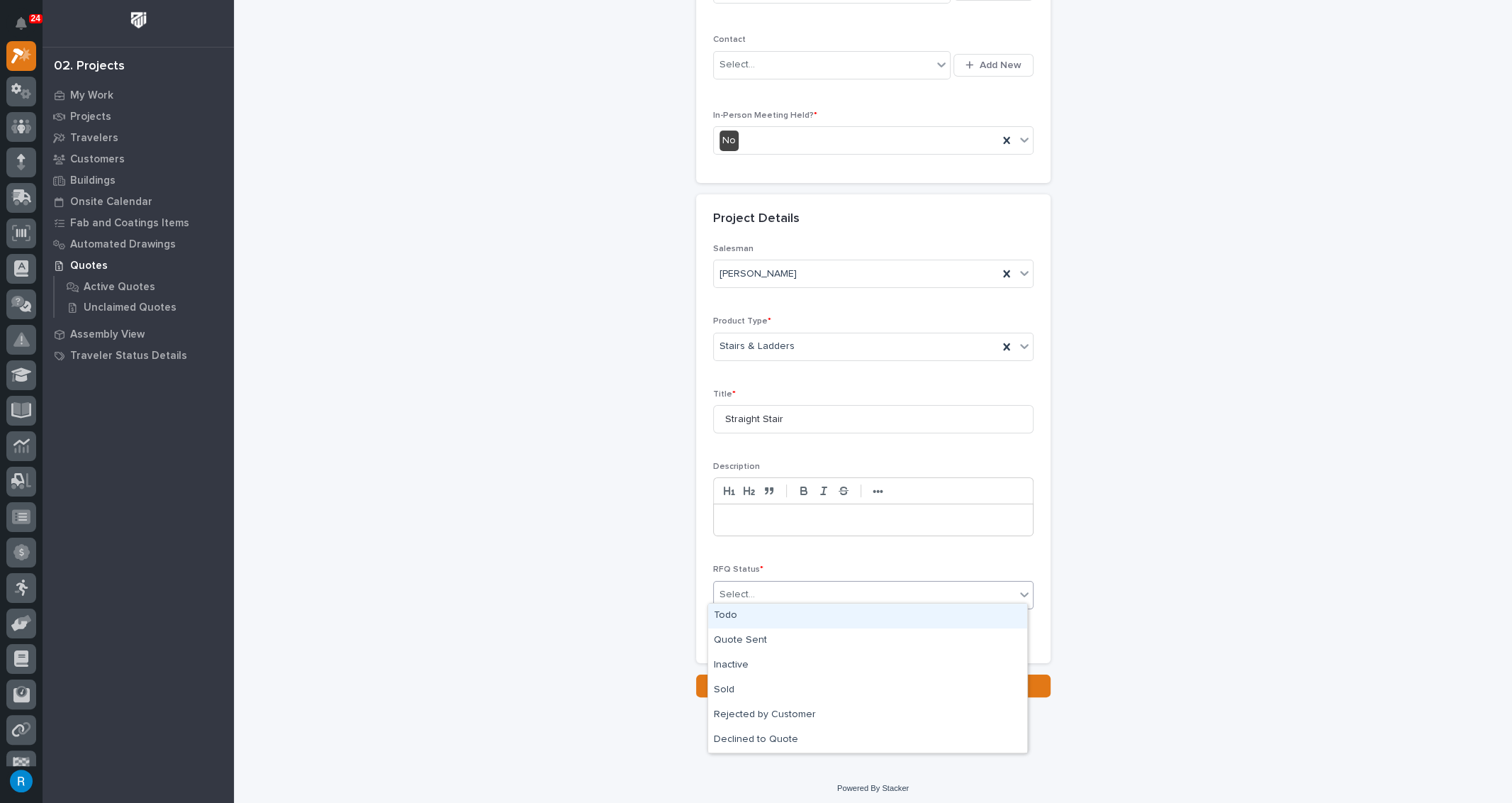
click at [733, 615] on div "Todo" at bounding box center [868, 616] width 319 height 25
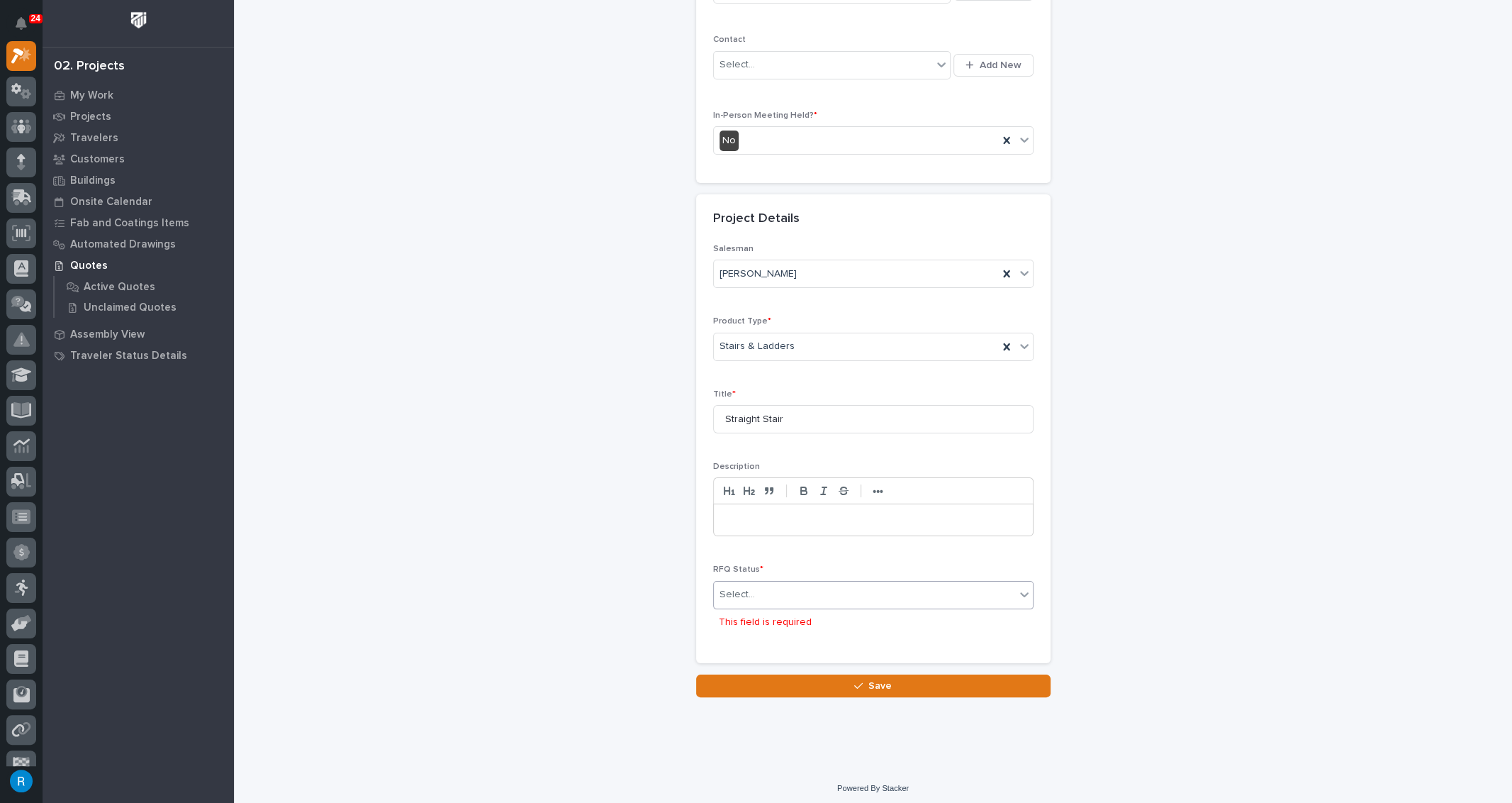
scroll to position [290, 0]
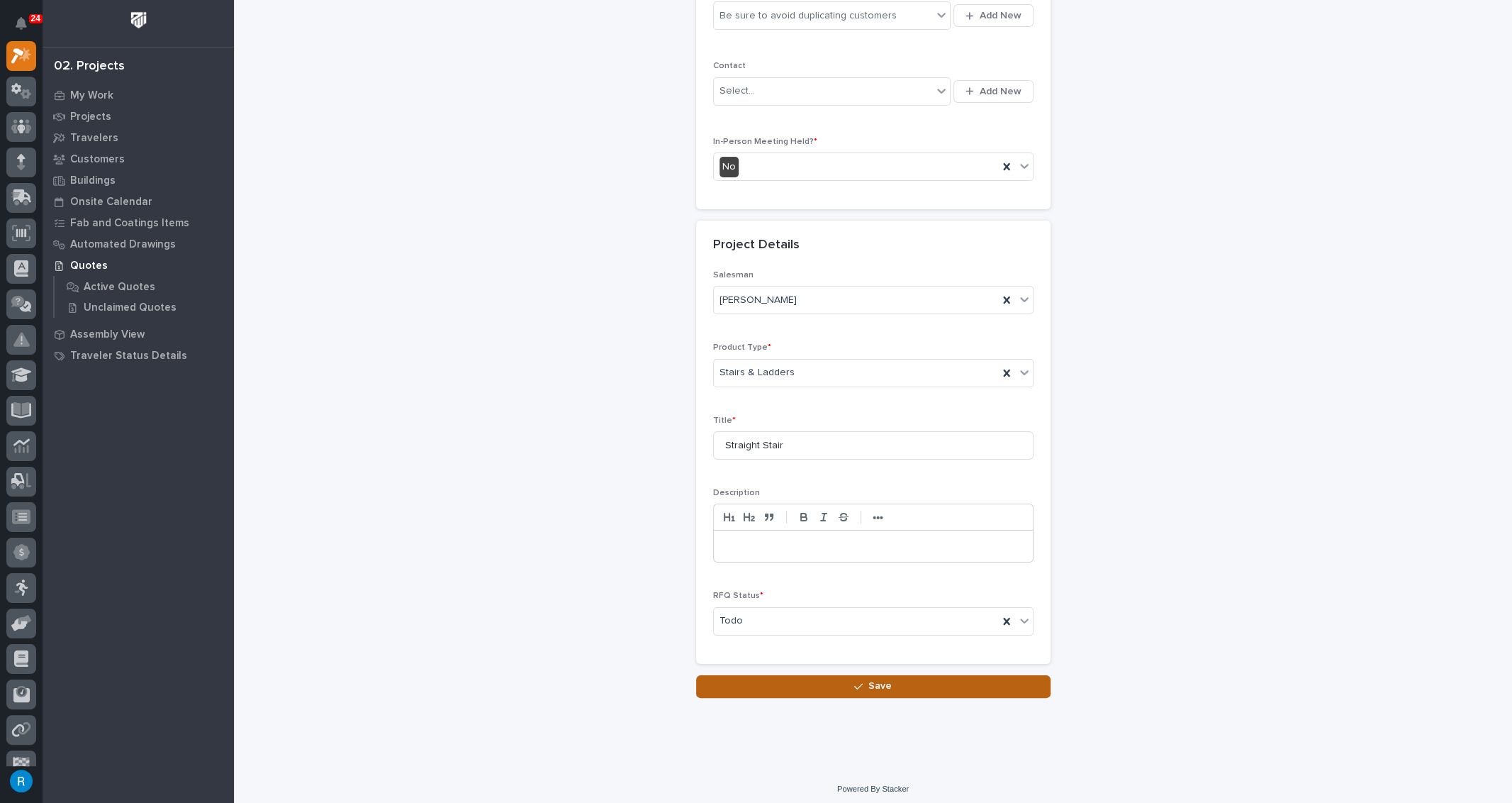
click at [890, 684] on button "Save" at bounding box center [873, 686] width 354 height 23
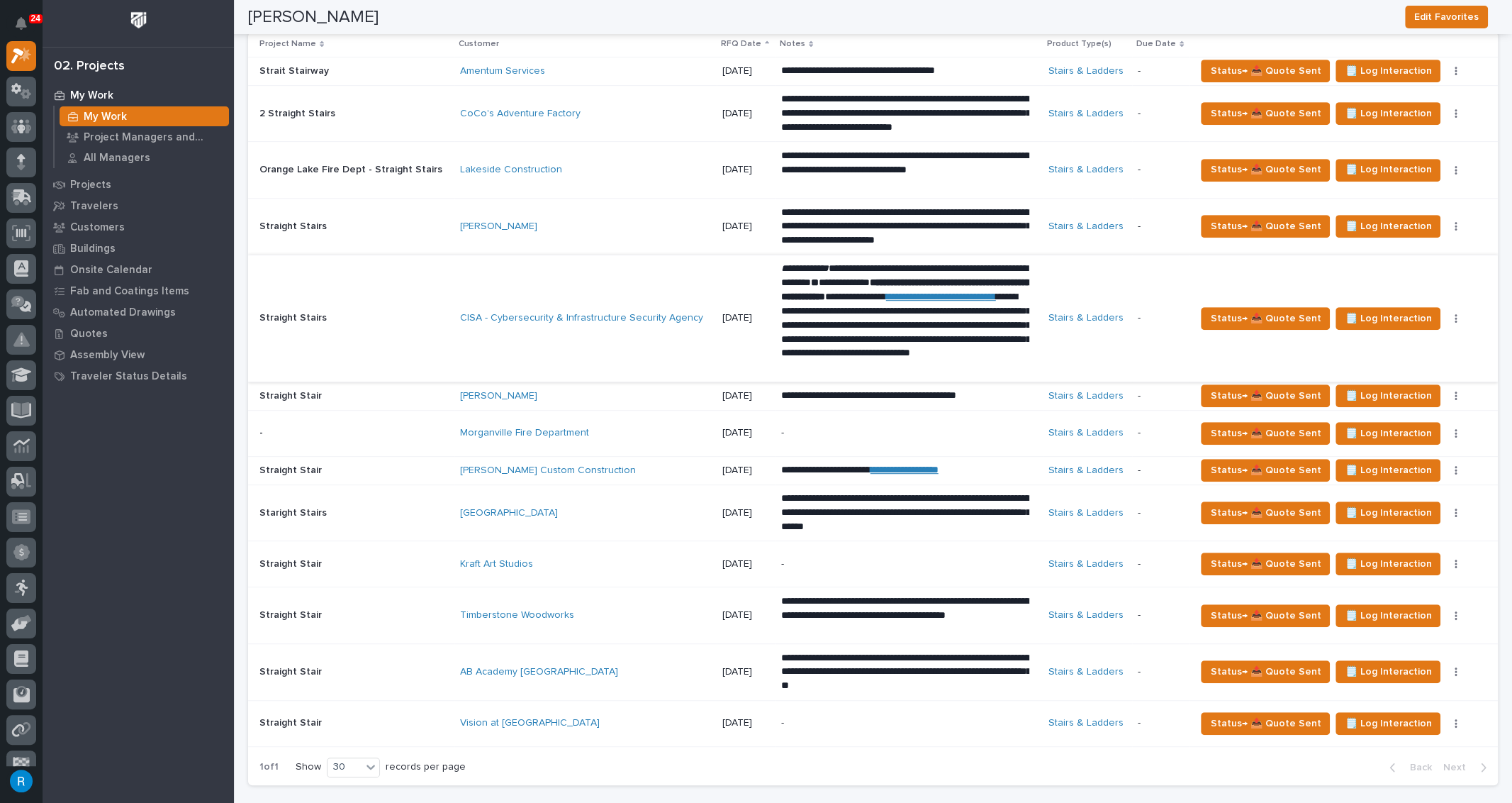
scroll to position [773, 0]
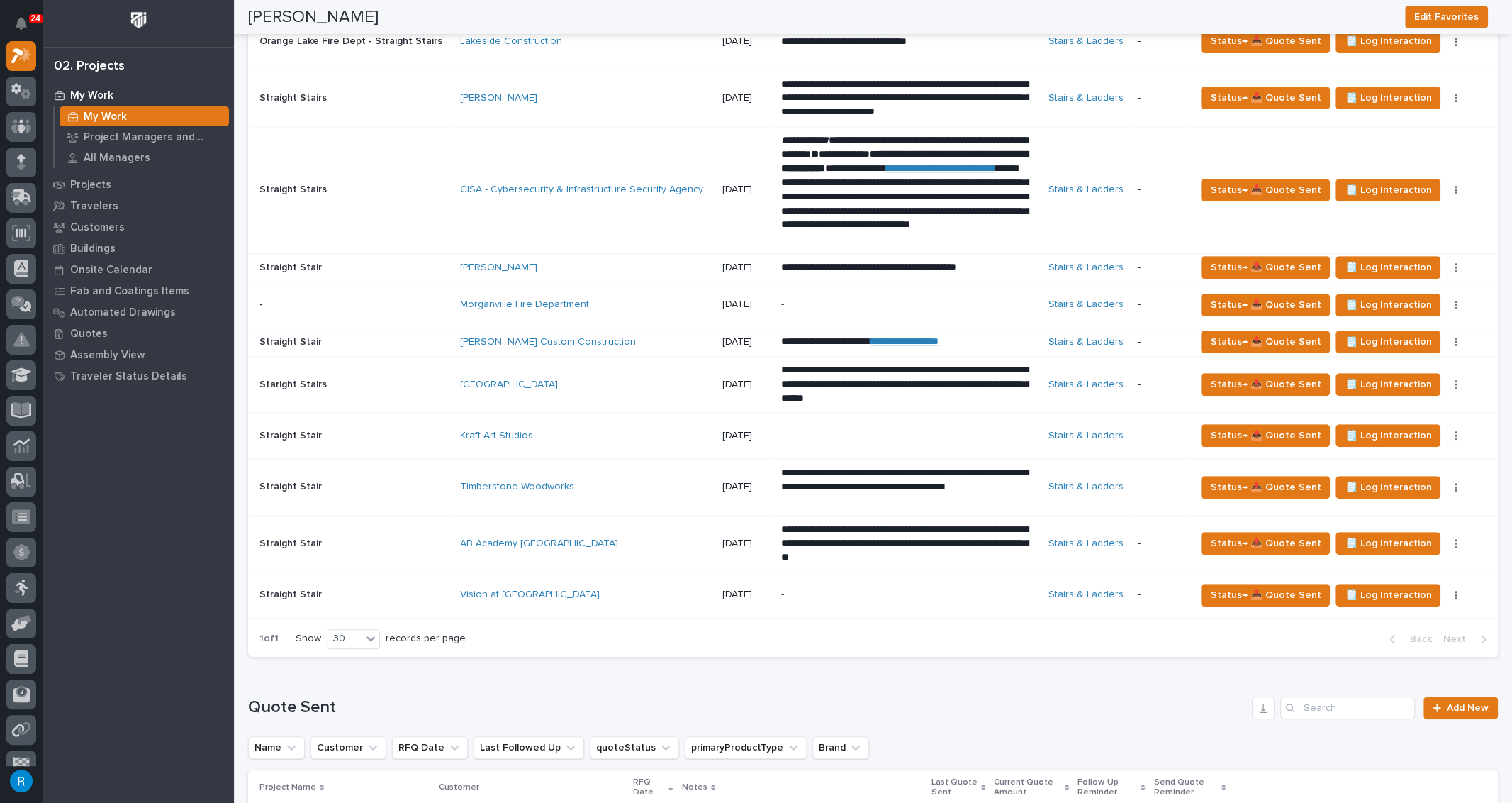
click at [674, 589] on div "Vision at [GEOGRAPHIC_DATA]" at bounding box center [584, 594] width 248 height 12
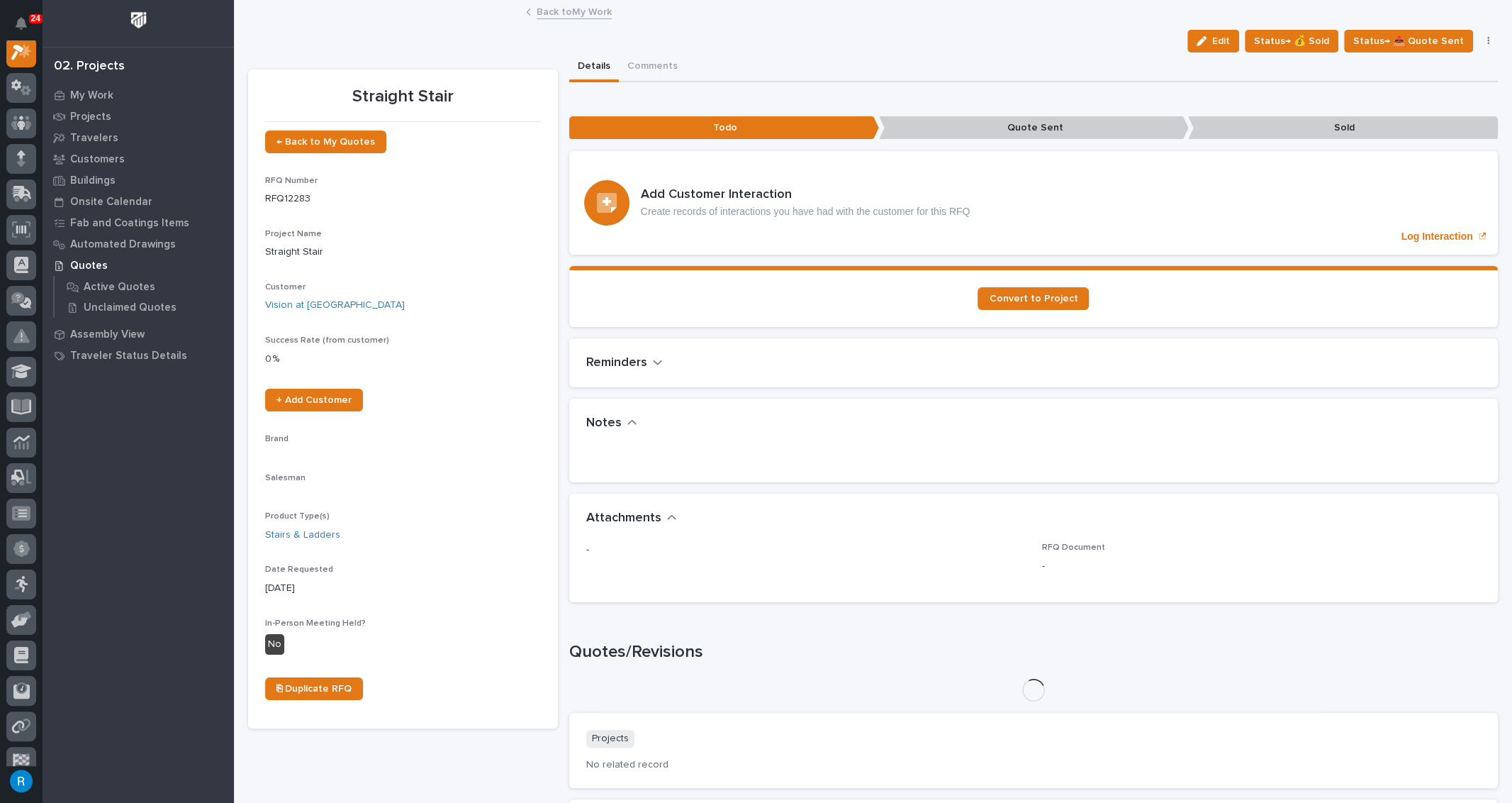
scroll to position [35, 0]
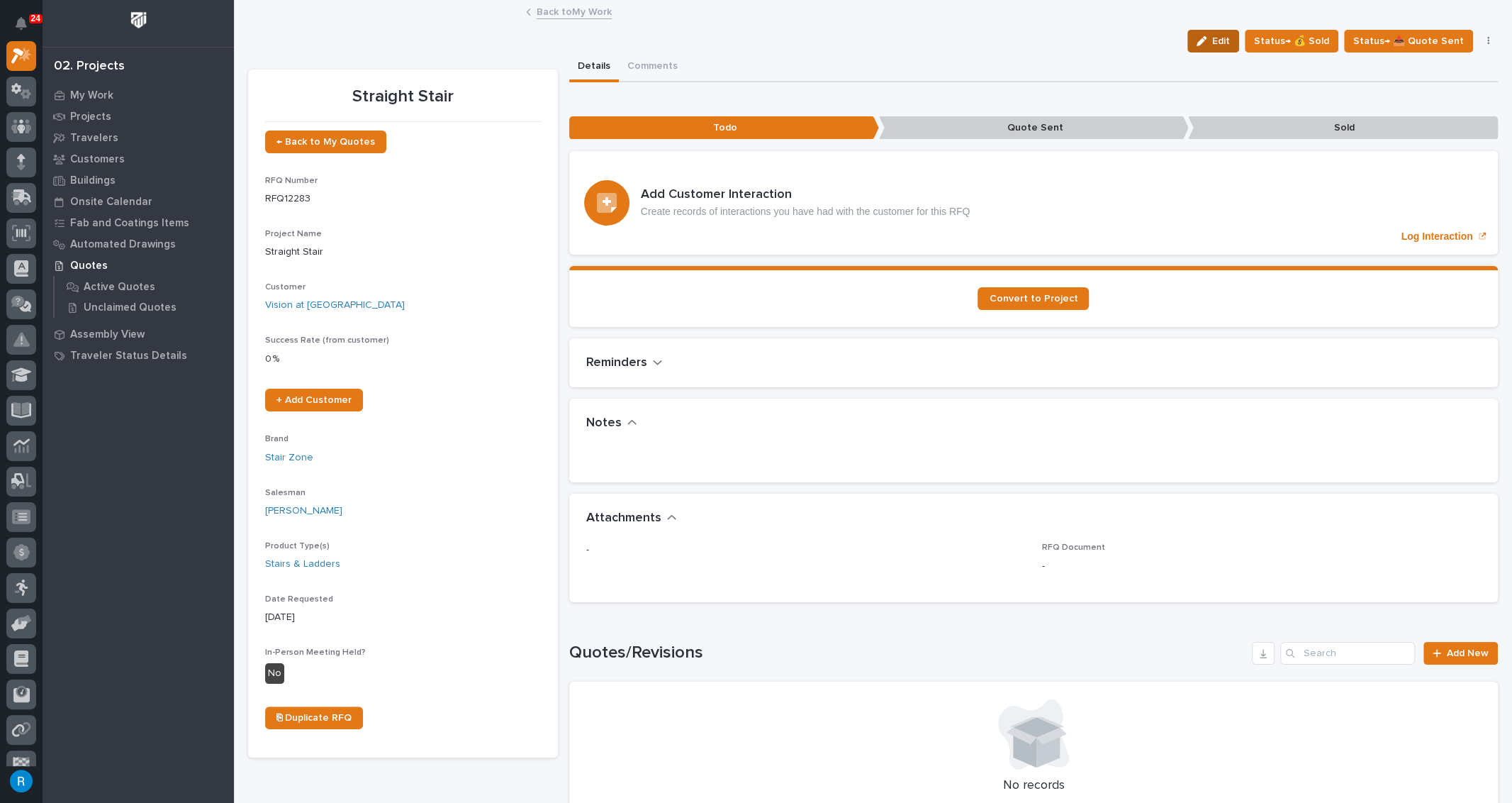
click at [1225, 43] on span "Edit" at bounding box center [1220, 41] width 18 height 13
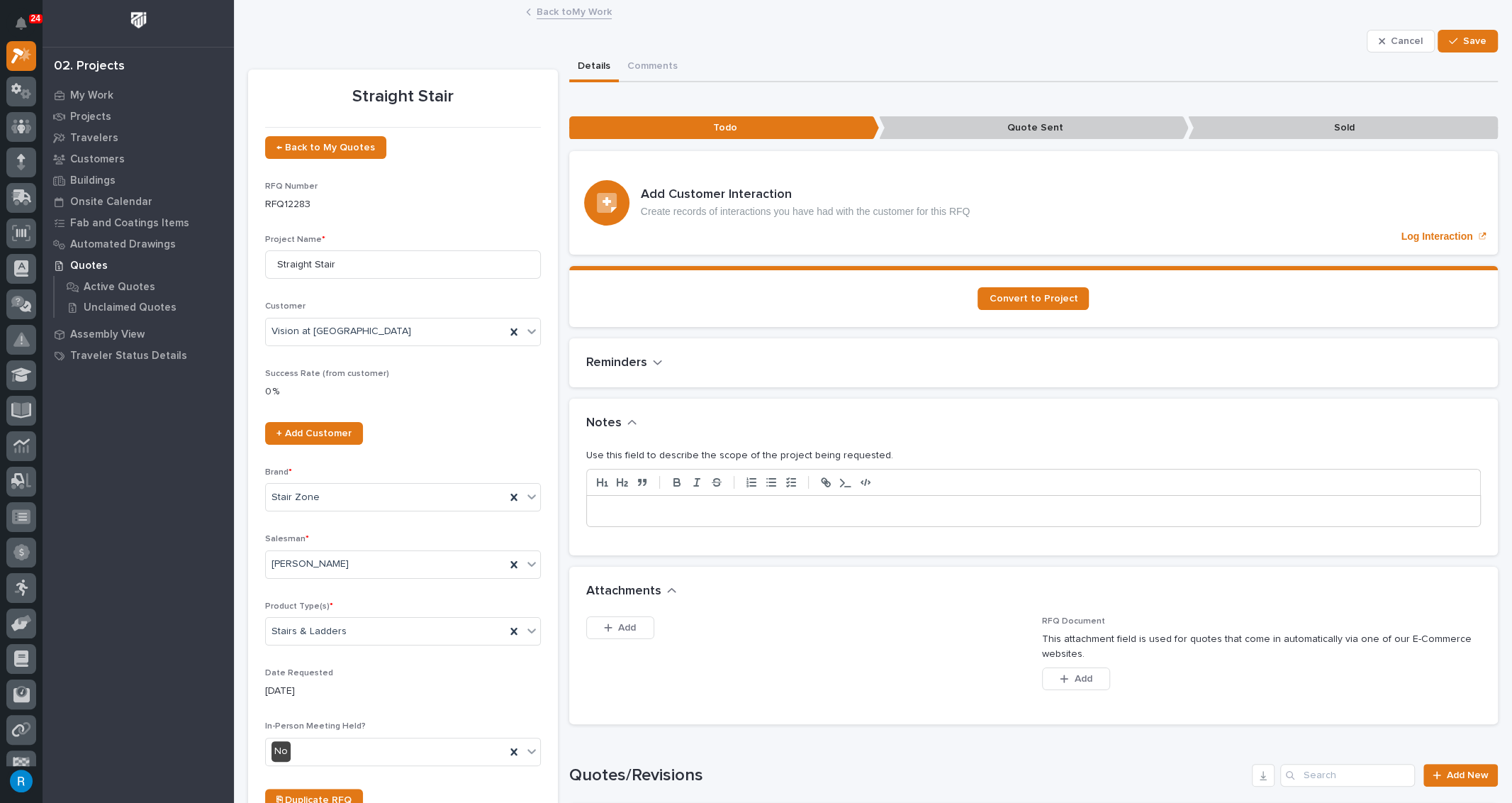
click at [606, 509] on p at bounding box center [1033, 511] width 872 height 14
drag, startPoint x: 1460, startPoint y: 42, endPoint x: 1454, endPoint y: 46, distance: 7.2
click at [1464, 42] on span "Save" at bounding box center [1475, 41] width 23 height 13
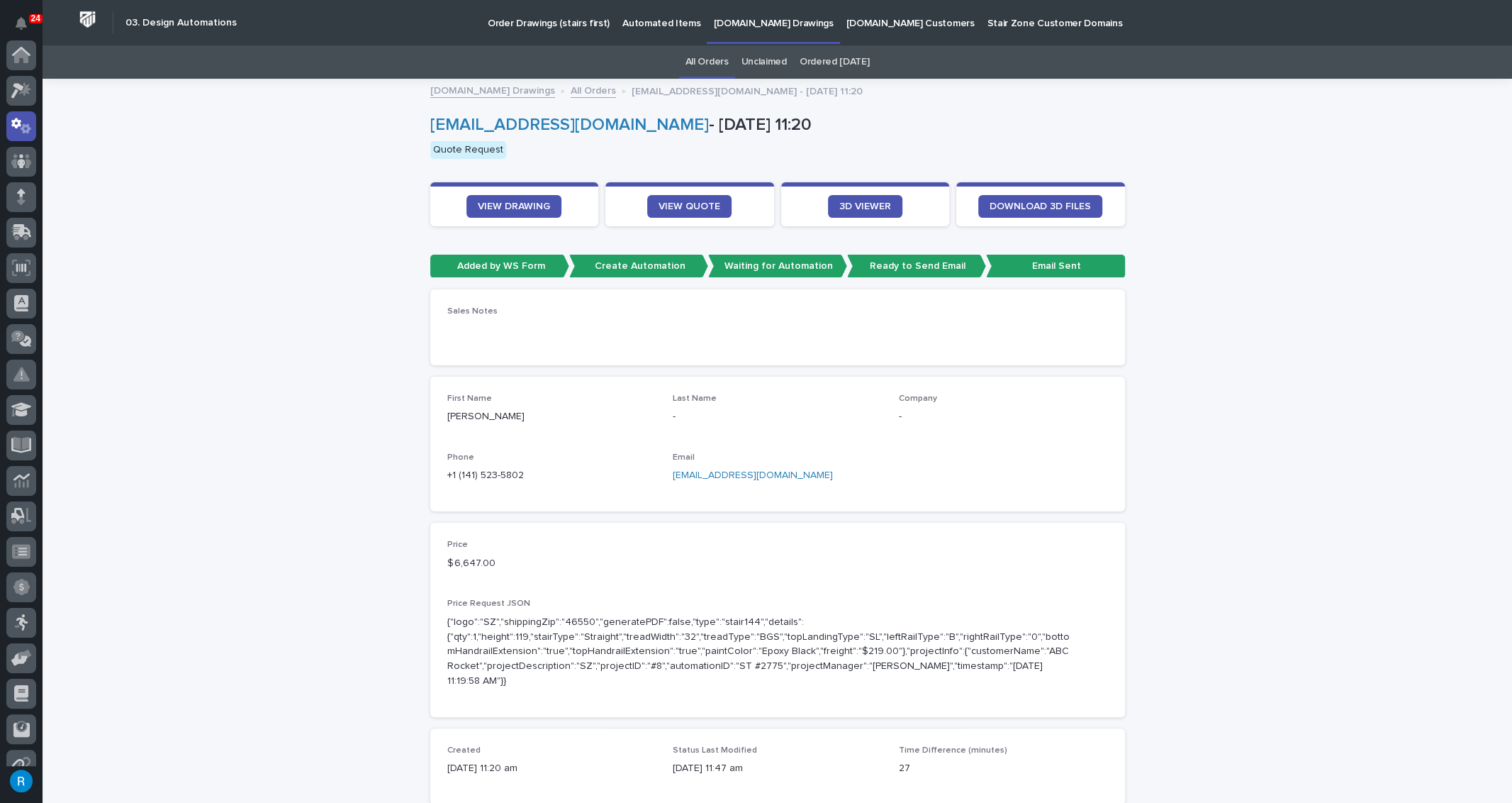
scroll to position [70, 0]
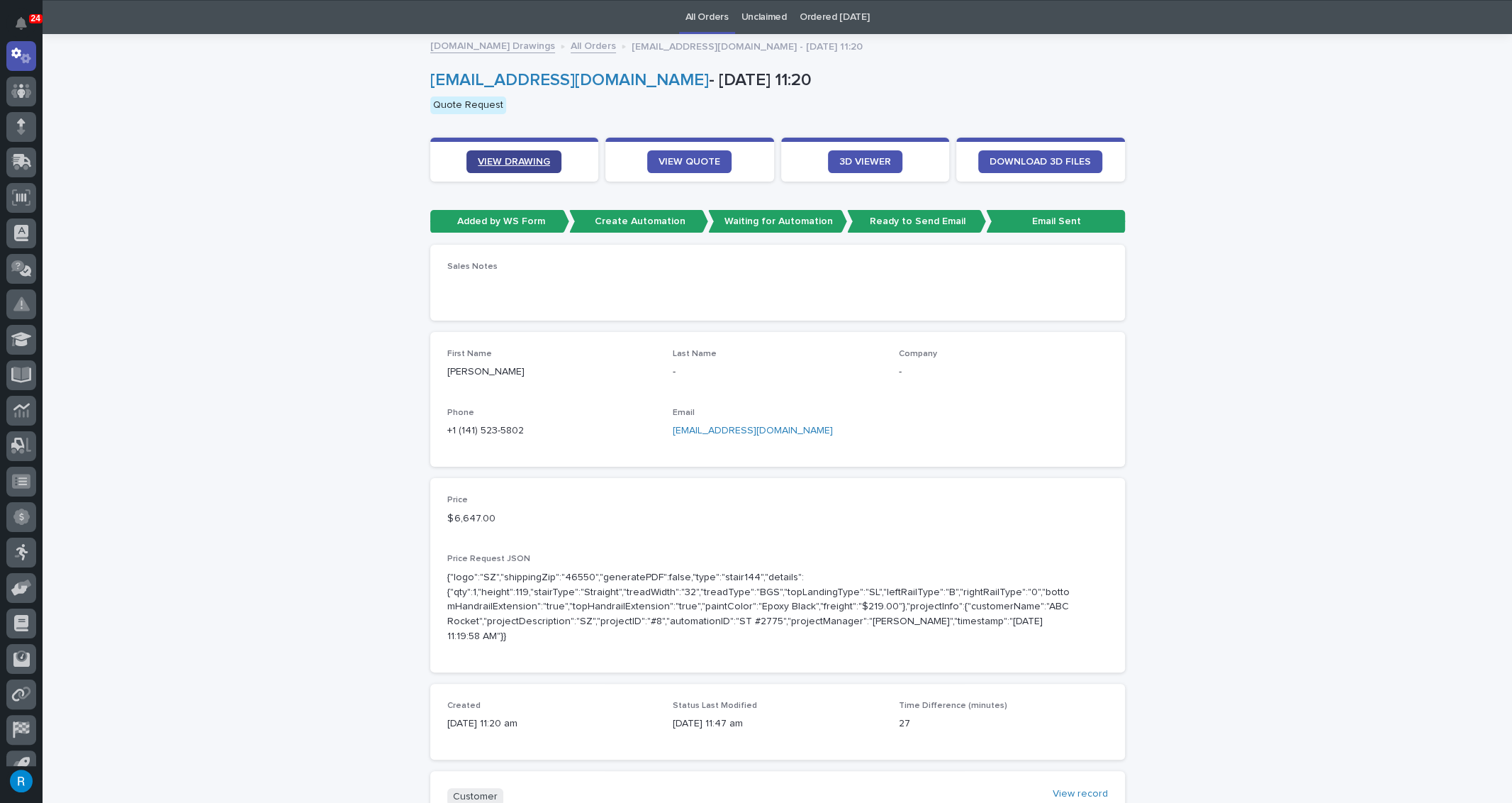
click at [511, 158] on span "VIEW DRAWING" at bounding box center [514, 162] width 73 height 10
click at [679, 157] on span "VIEW QUOTE" at bounding box center [689, 162] width 62 height 10
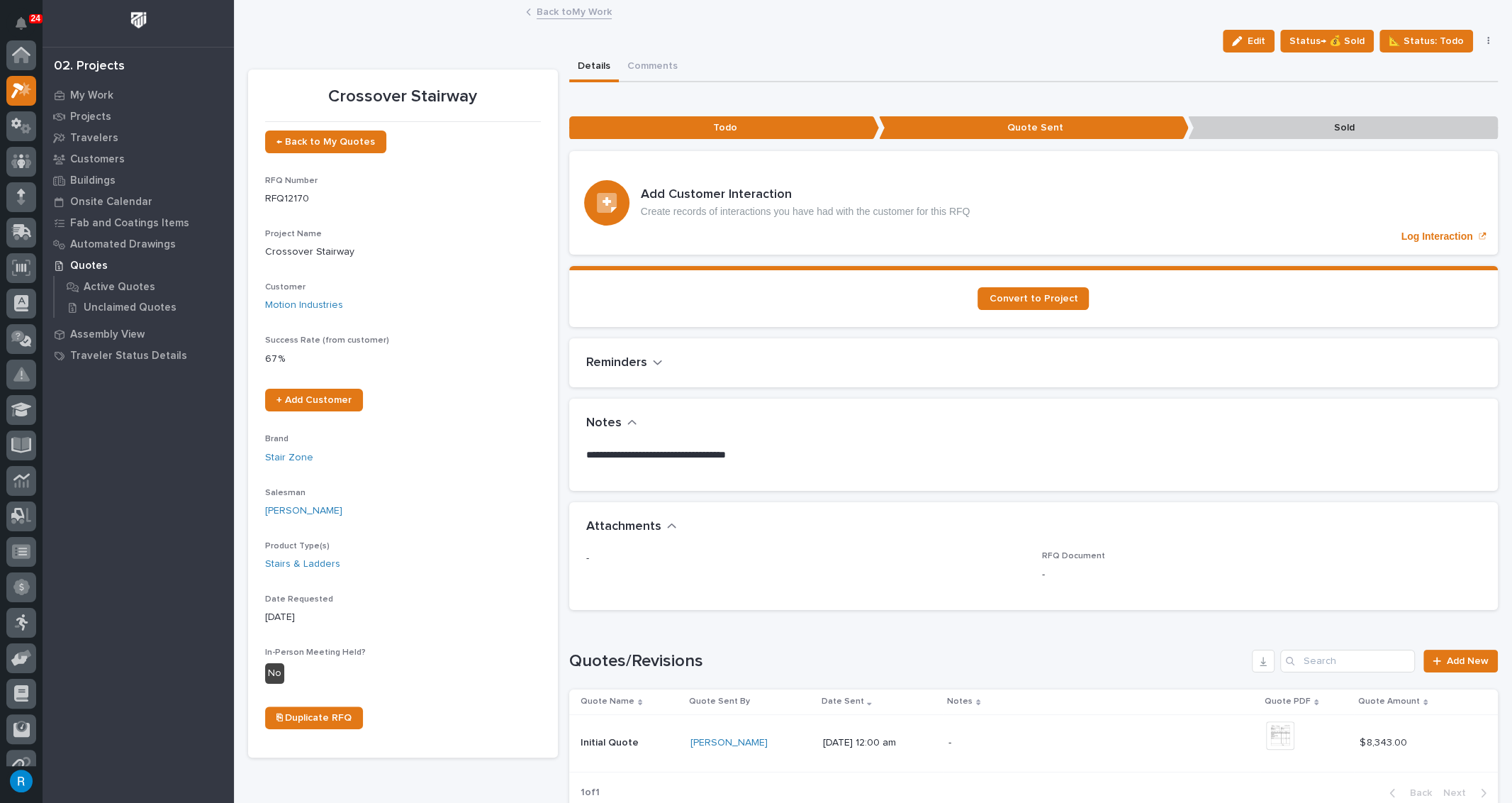
scroll to position [35, 0]
